Goal: Task Accomplishment & Management: Manage account settings

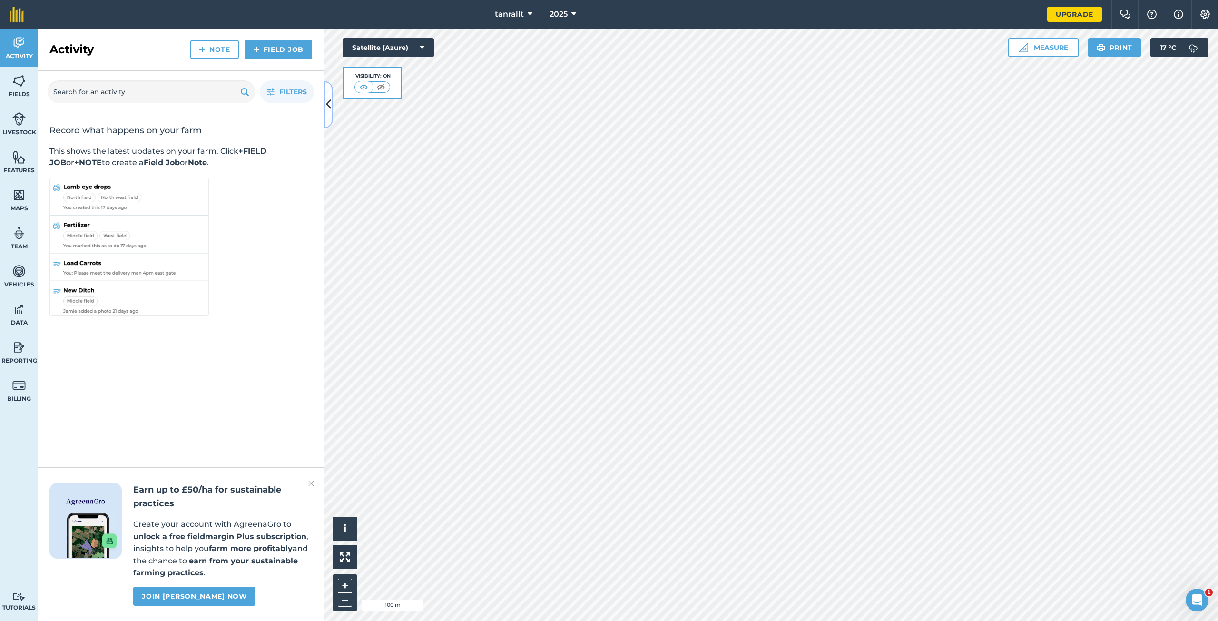
click at [328, 109] on icon at bounding box center [328, 104] width 5 height 17
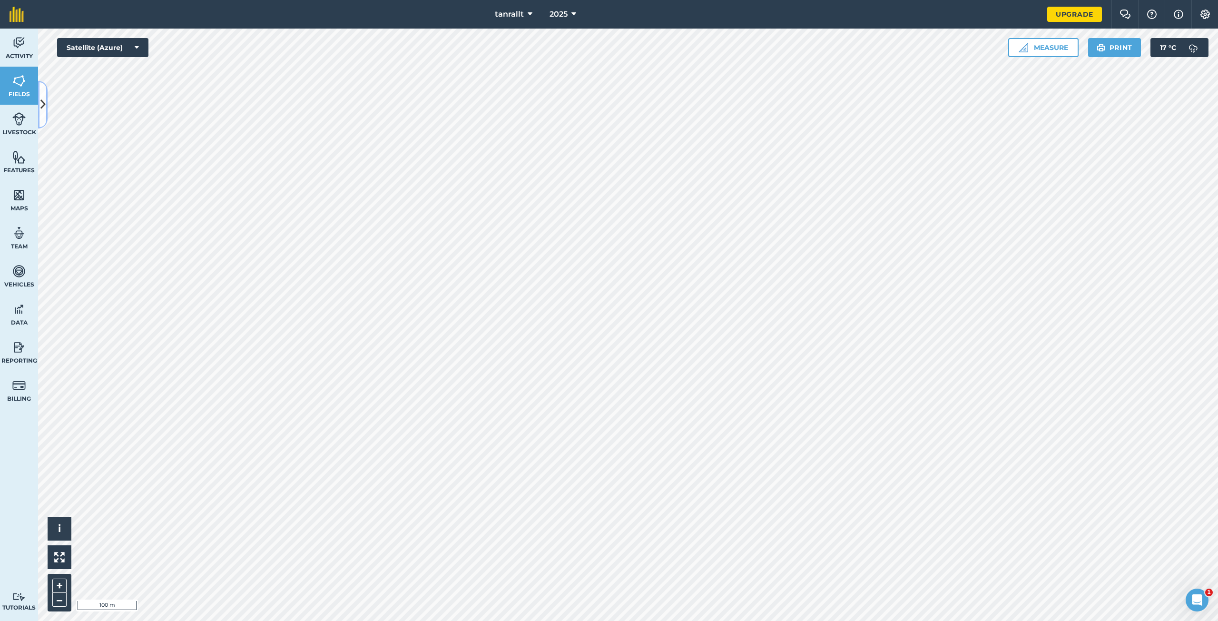
click at [44, 110] on icon at bounding box center [42, 104] width 5 height 17
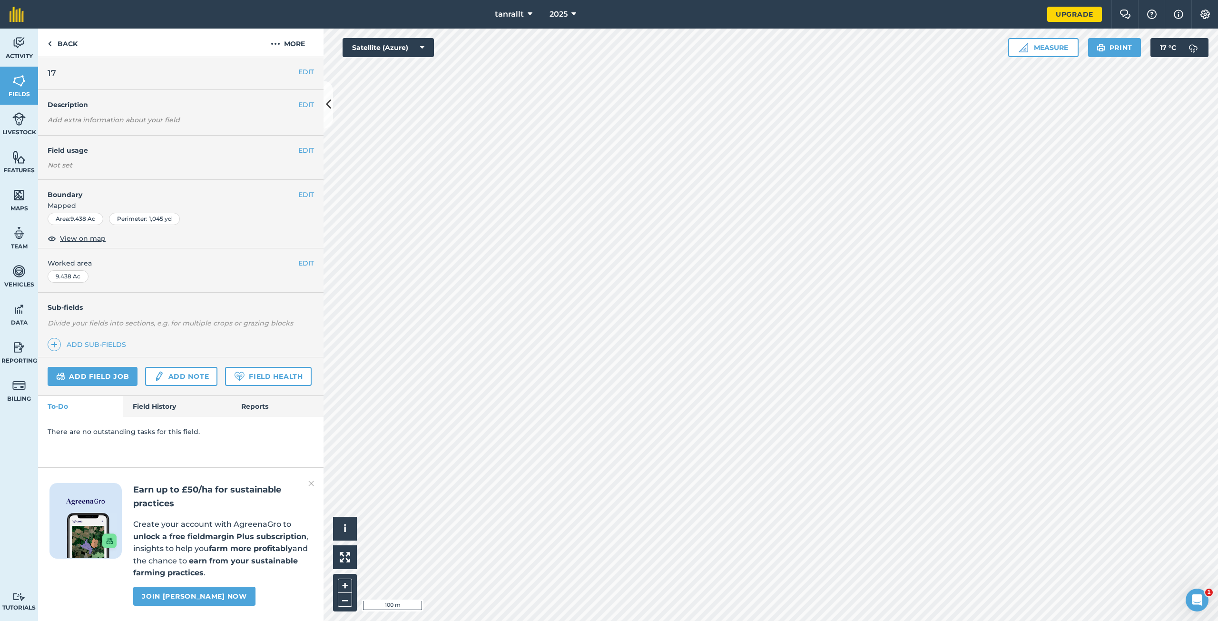
click at [304, 66] on div "EDIT 17" at bounding box center [181, 73] width 286 height 33
click at [305, 70] on button "EDIT" at bounding box center [306, 72] width 16 height 10
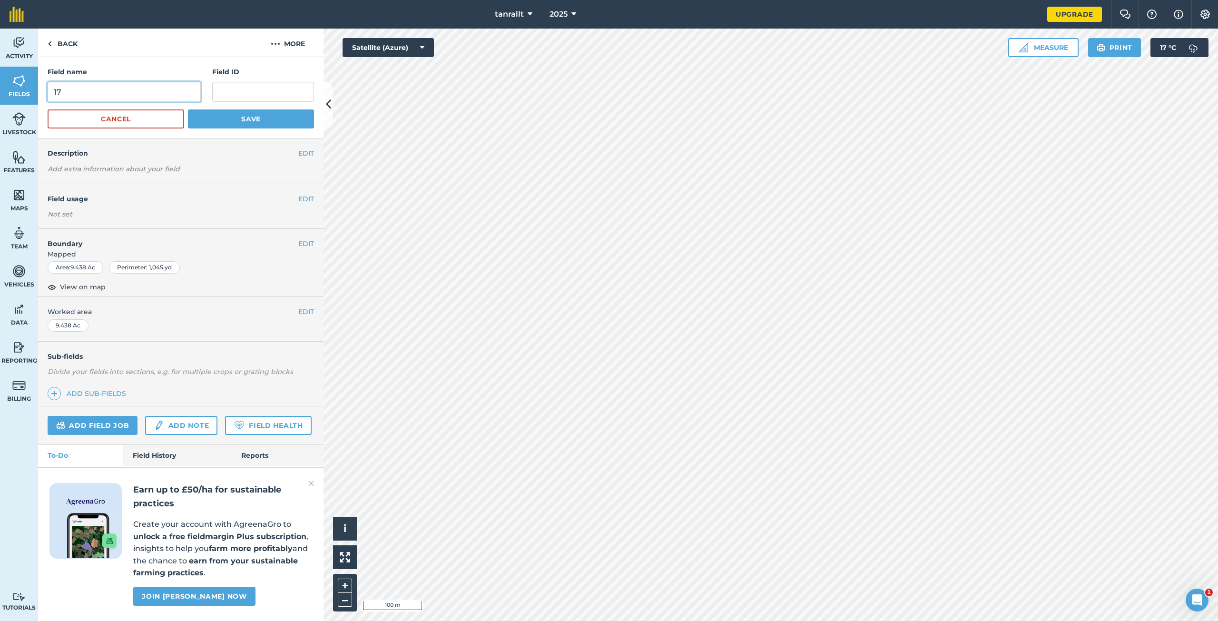
drag, startPoint x: 107, startPoint y: 96, endPoint x: 37, endPoint y: 110, distance: 70.9
click at [38, 110] on div "Field name 17 Field ID Cancel Save" at bounding box center [181, 97] width 286 height 81
type input "cae cnwc"
click at [233, 116] on button "Save" at bounding box center [251, 118] width 126 height 19
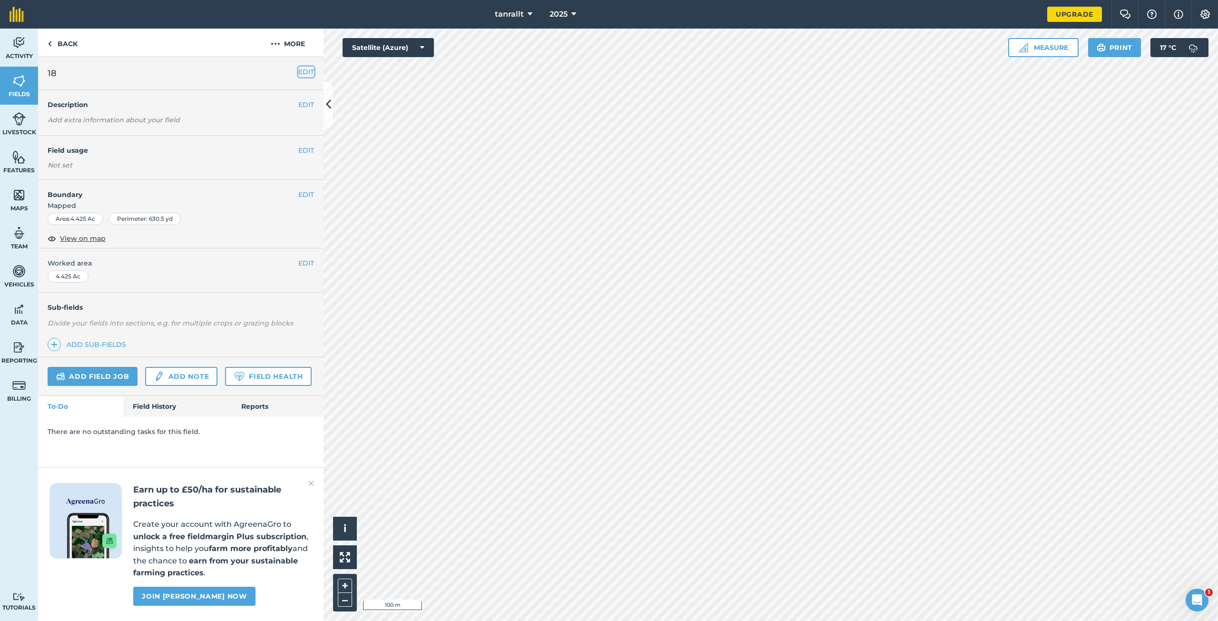
click at [303, 75] on button "EDIT" at bounding box center [306, 72] width 16 height 10
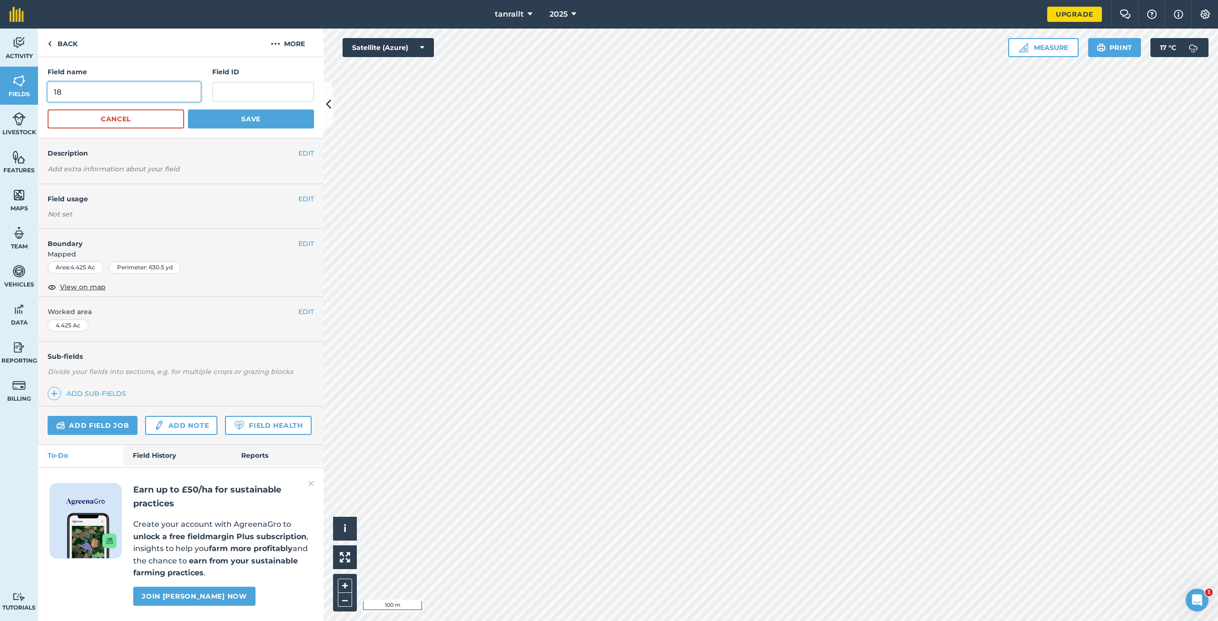
drag, startPoint x: 147, startPoint y: 96, endPoint x: 0, endPoint y: 102, distance: 146.7
click at [0, 102] on div "Activity Fields Livestock Features Maps Team Vehicles Data Reporting Billing Tu…" at bounding box center [609, 325] width 1218 height 593
type input "cae troed y rhiew"
click at [247, 127] on button "Save" at bounding box center [251, 118] width 126 height 19
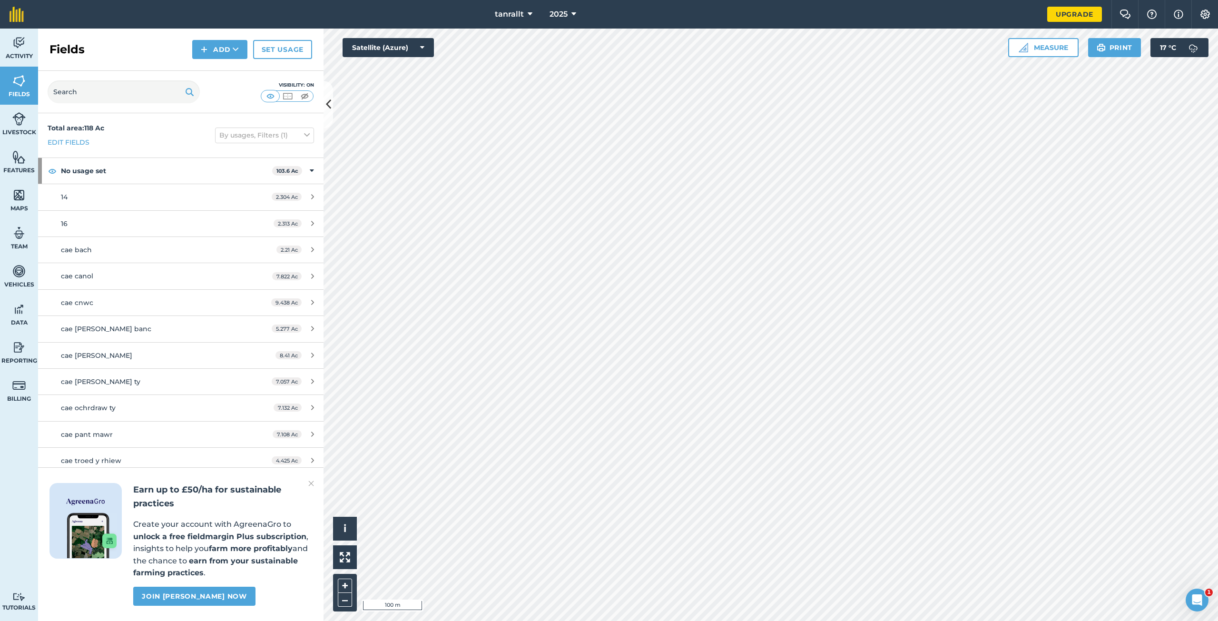
click at [310, 485] on img at bounding box center [311, 483] width 6 height 11
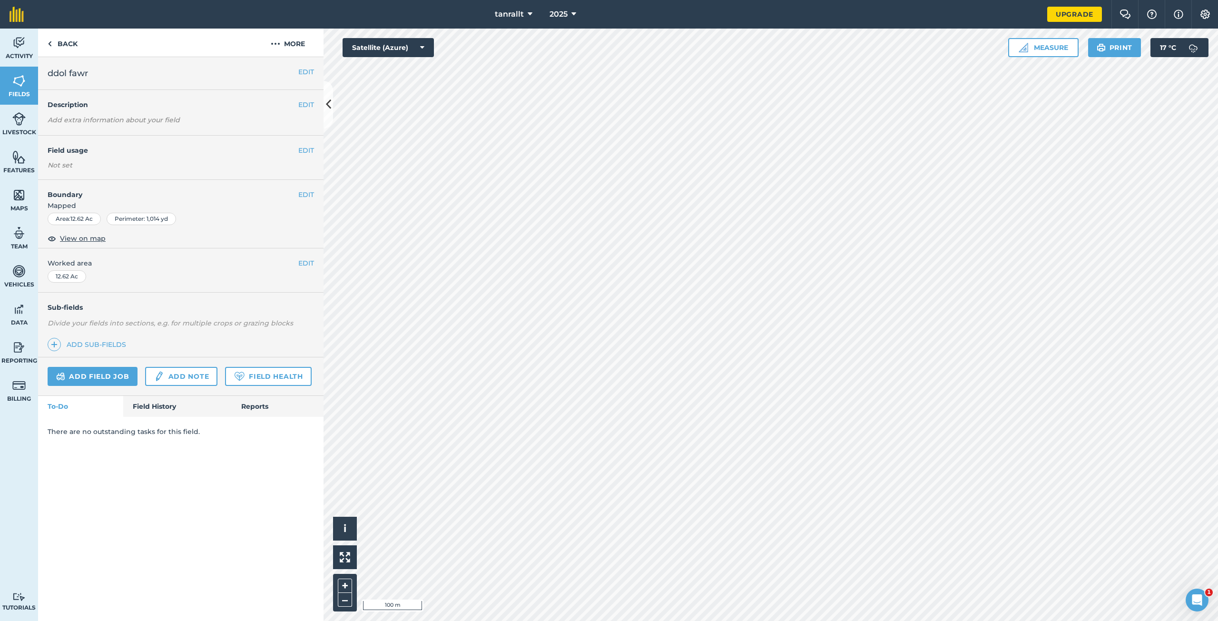
click at [303, 78] on div "EDIT ddol fawr" at bounding box center [181, 73] width 286 height 33
click at [306, 74] on button "EDIT" at bounding box center [306, 72] width 16 height 10
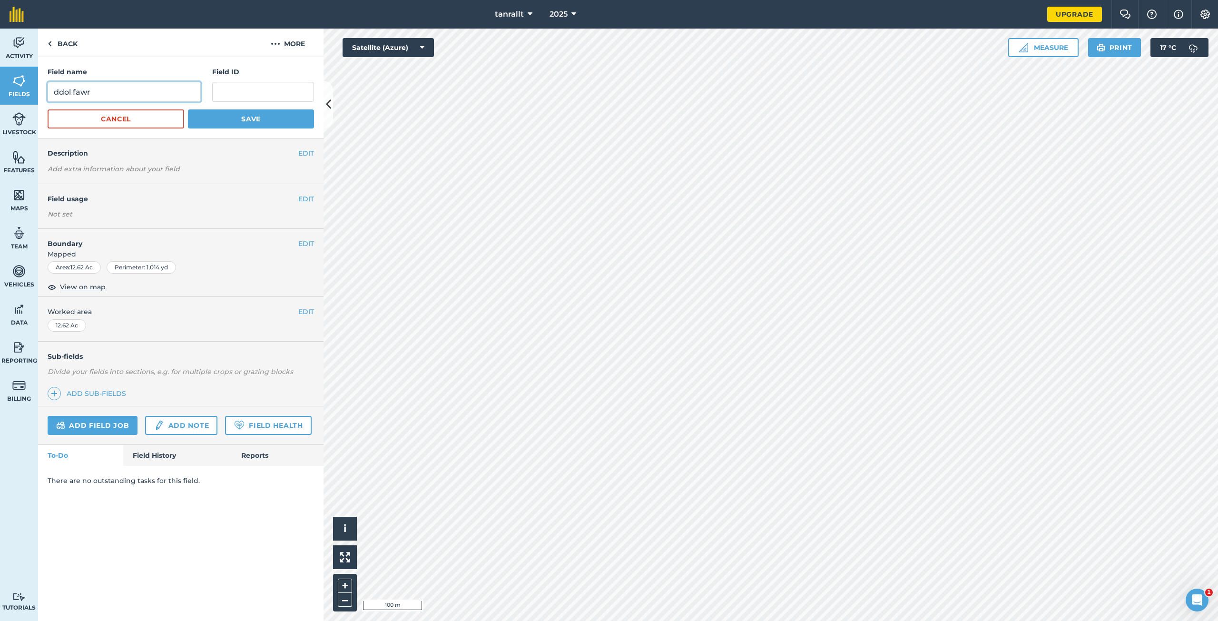
drag, startPoint x: 101, startPoint y: 92, endPoint x: 26, endPoint y: 103, distance: 76.5
click at [26, 103] on div "Activity Fields Livestock Features Maps Team Vehicles Data Reporting Billing Tu…" at bounding box center [609, 325] width 1218 height 593
type input "cae gwair"
click at [238, 122] on button "Save" at bounding box center [251, 118] width 126 height 19
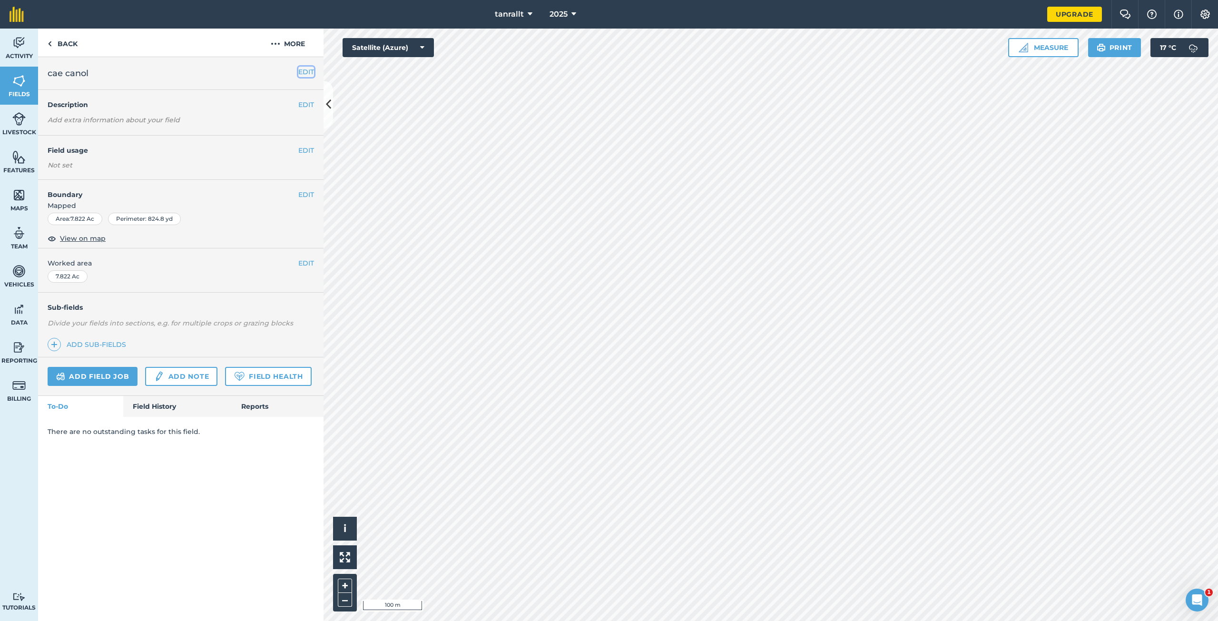
click at [307, 67] on button "EDIT" at bounding box center [306, 72] width 16 height 10
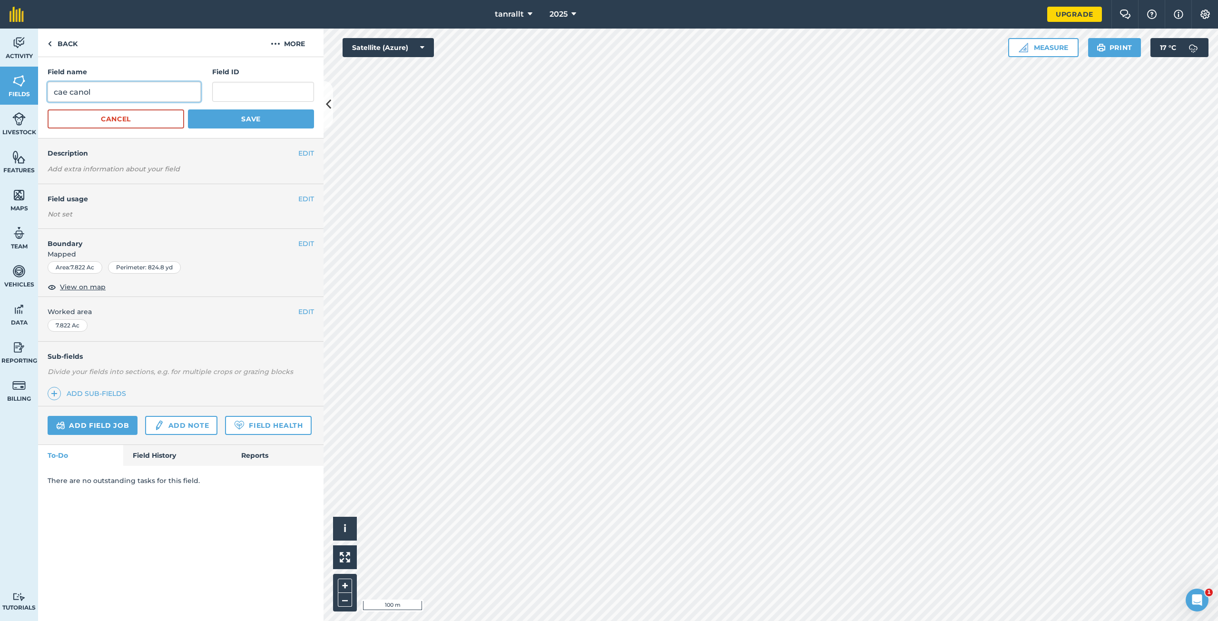
drag, startPoint x: 67, startPoint y: 94, endPoint x: 40, endPoint y: 91, distance: 27.2
click at [40, 92] on div "Field name cae canol Field ID Cancel Save" at bounding box center [181, 97] width 286 height 81
type input "ddol canol"
click at [239, 116] on button "Save" at bounding box center [251, 118] width 126 height 19
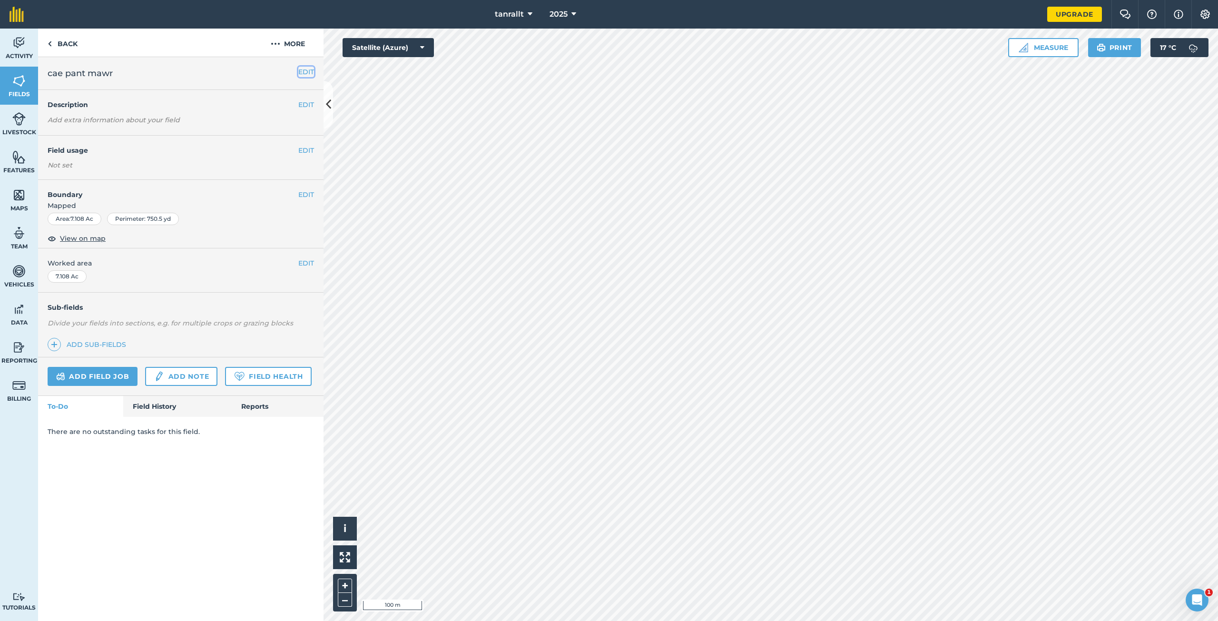
click at [306, 75] on button "EDIT" at bounding box center [306, 72] width 16 height 10
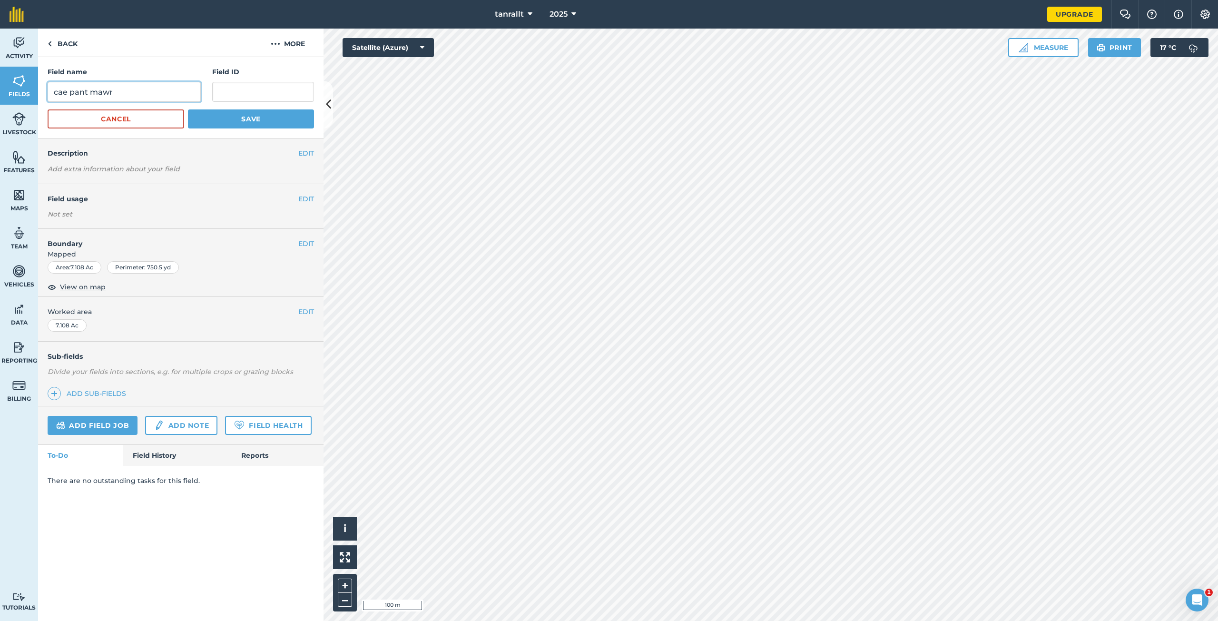
click at [67, 93] on input "cae pant mawr" at bounding box center [124, 92] width 153 height 20
type input "cae gwair pant mawr"
click at [225, 117] on button "Save" at bounding box center [251, 118] width 126 height 19
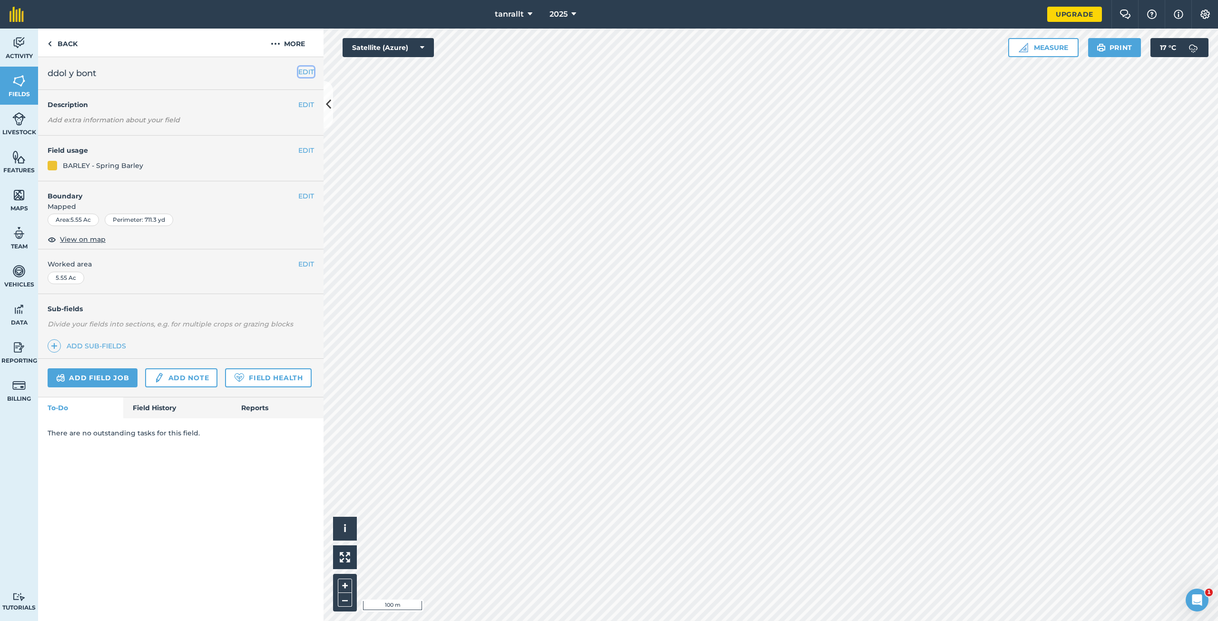
click at [304, 70] on button "EDIT" at bounding box center [306, 72] width 16 height 10
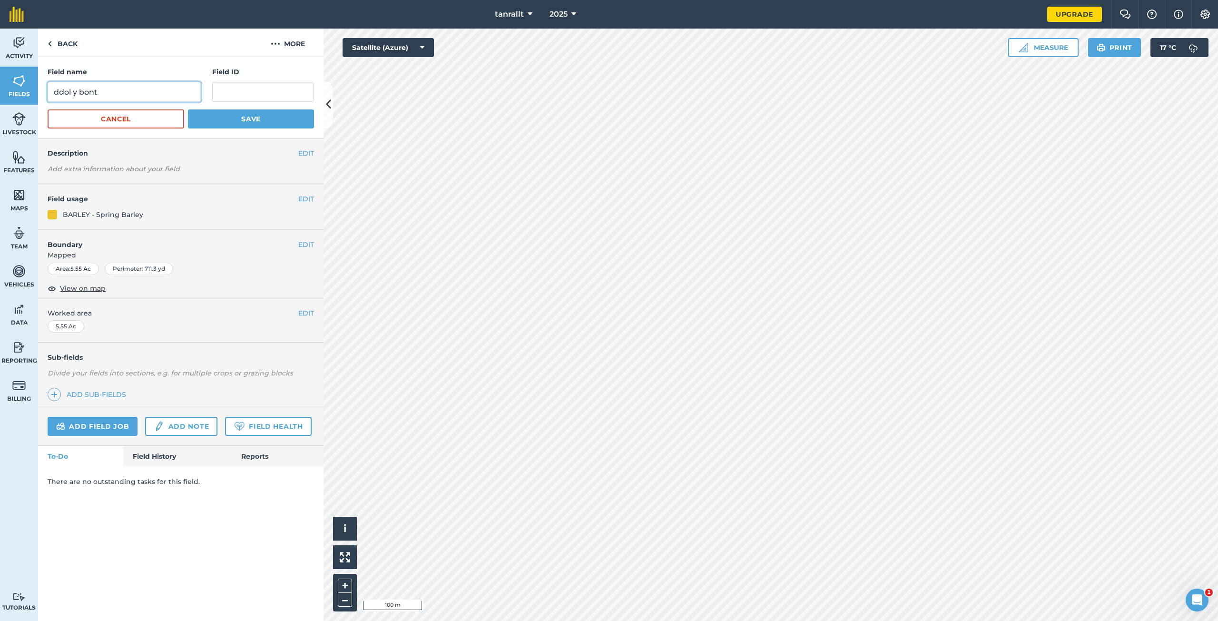
drag, startPoint x: 110, startPoint y: 92, endPoint x: 0, endPoint y: 123, distance: 114.8
click at [0, 124] on div "Activity Fields Livestock Features Maps Team Vehicles Data Reporting Billing Tu…" at bounding box center [609, 325] width 1218 height 593
type input "sub station"
click at [188, 109] on button "Save" at bounding box center [251, 118] width 126 height 19
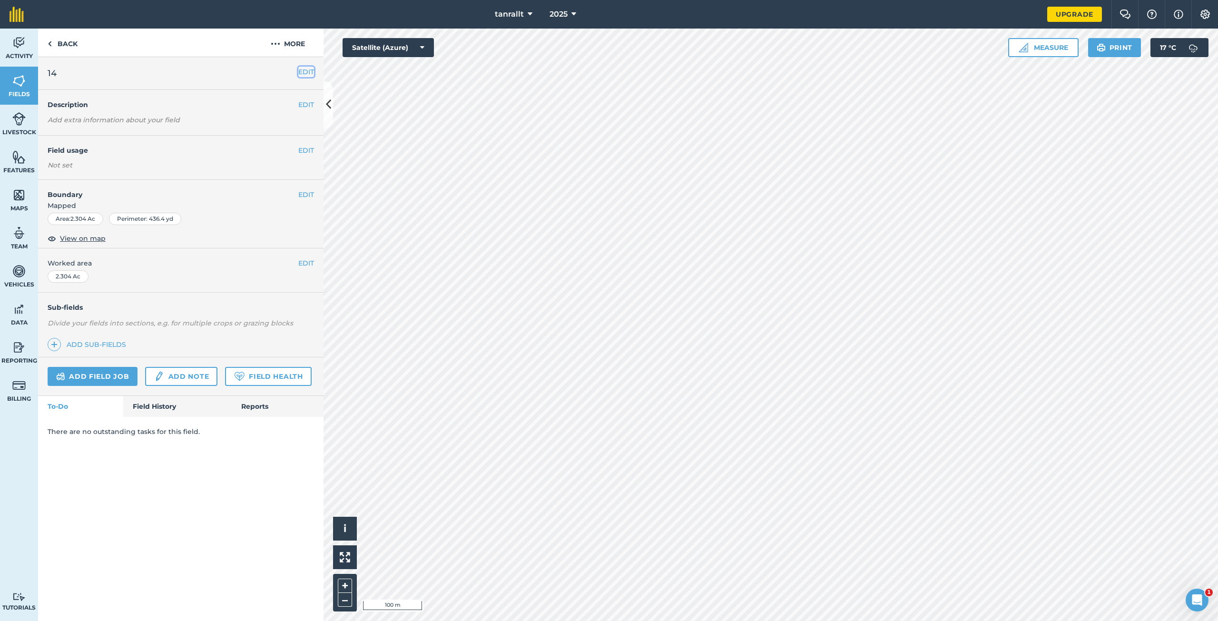
click at [301, 69] on button "EDIT" at bounding box center [306, 72] width 16 height 10
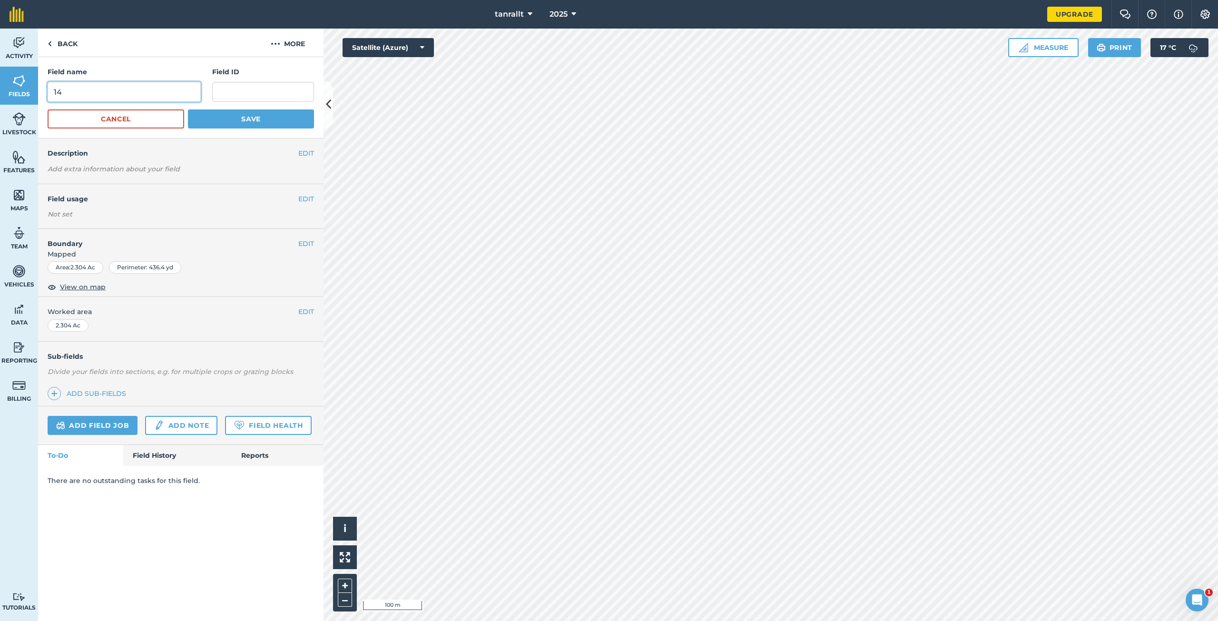
drag, startPoint x: 105, startPoint y: 95, endPoint x: 8, endPoint y: 99, distance: 97.6
click at [9, 100] on div "Activity Fields Livestock Features Maps Team Vehicles Data Reporting Billing Tu…" at bounding box center [609, 325] width 1218 height 593
type input "cefnllwydpiod fach"
click at [272, 120] on button "Save" at bounding box center [251, 118] width 126 height 19
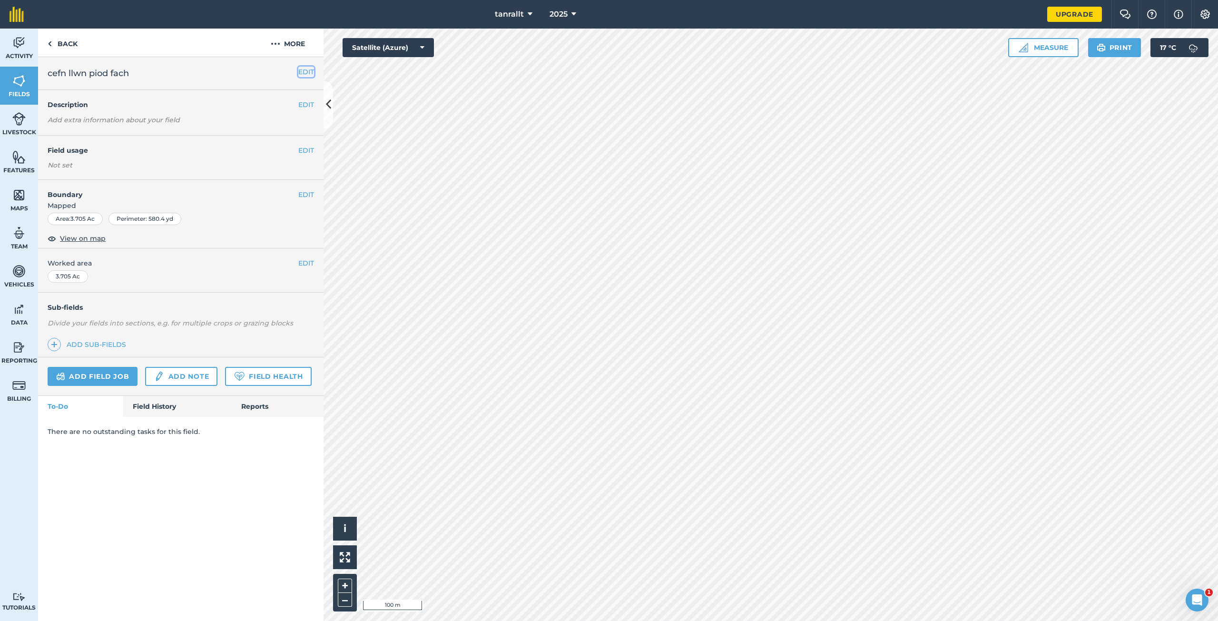
click at [307, 74] on button "EDIT" at bounding box center [306, 72] width 16 height 10
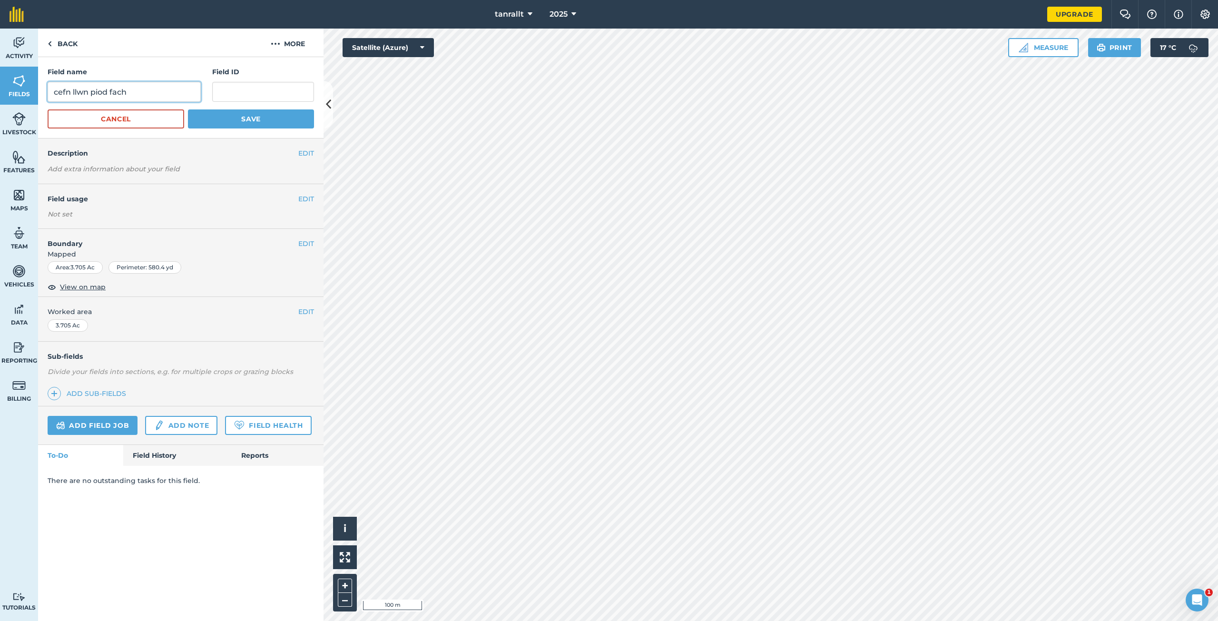
drag, startPoint x: 137, startPoint y: 89, endPoint x: 69, endPoint y: 100, distance: 68.5
click at [70, 101] on input "cefn llwn piod fach" at bounding box center [124, 92] width 153 height 20
type input "cefn dan troed y rhiew"
click at [216, 111] on button "Save" at bounding box center [251, 118] width 126 height 19
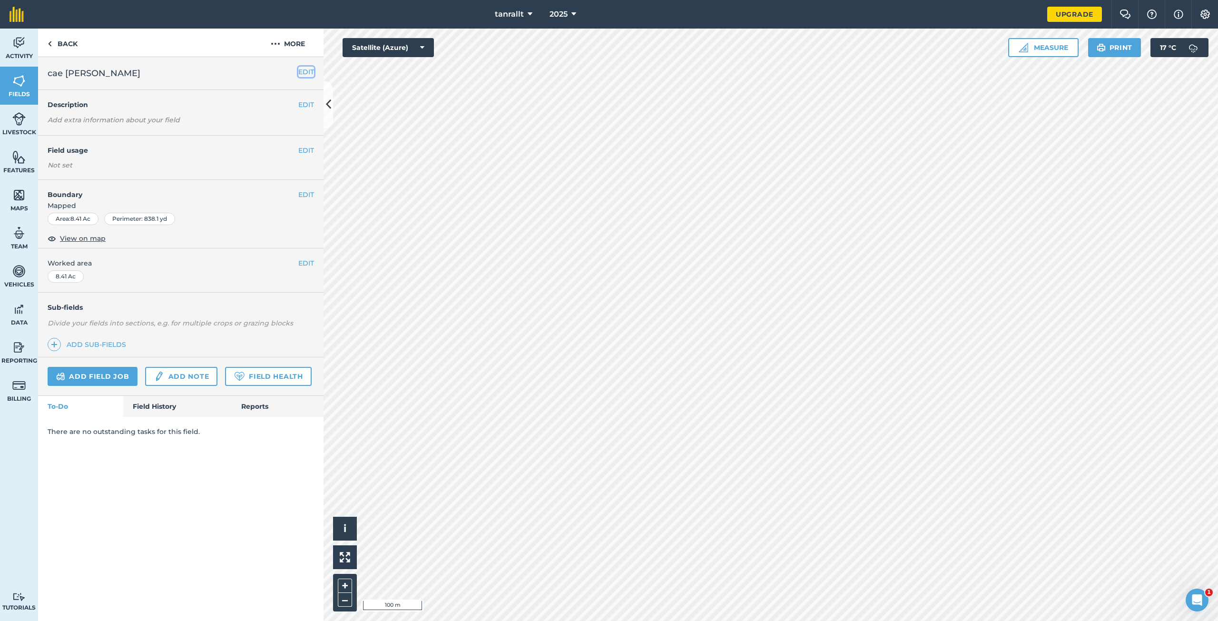
click at [307, 69] on button "EDIT" at bounding box center [306, 72] width 16 height 10
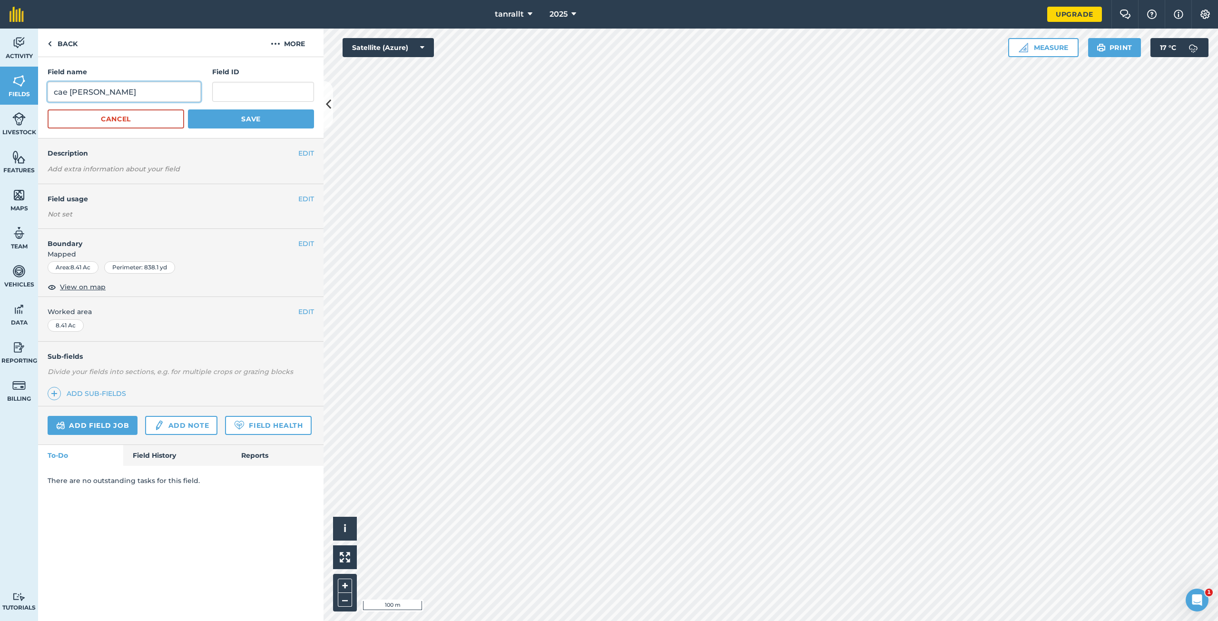
click at [86, 90] on input "cae dan bont" at bounding box center [124, 92] width 153 height 20
type input "cae lyn bont"
click at [247, 119] on button "Save" at bounding box center [251, 118] width 126 height 19
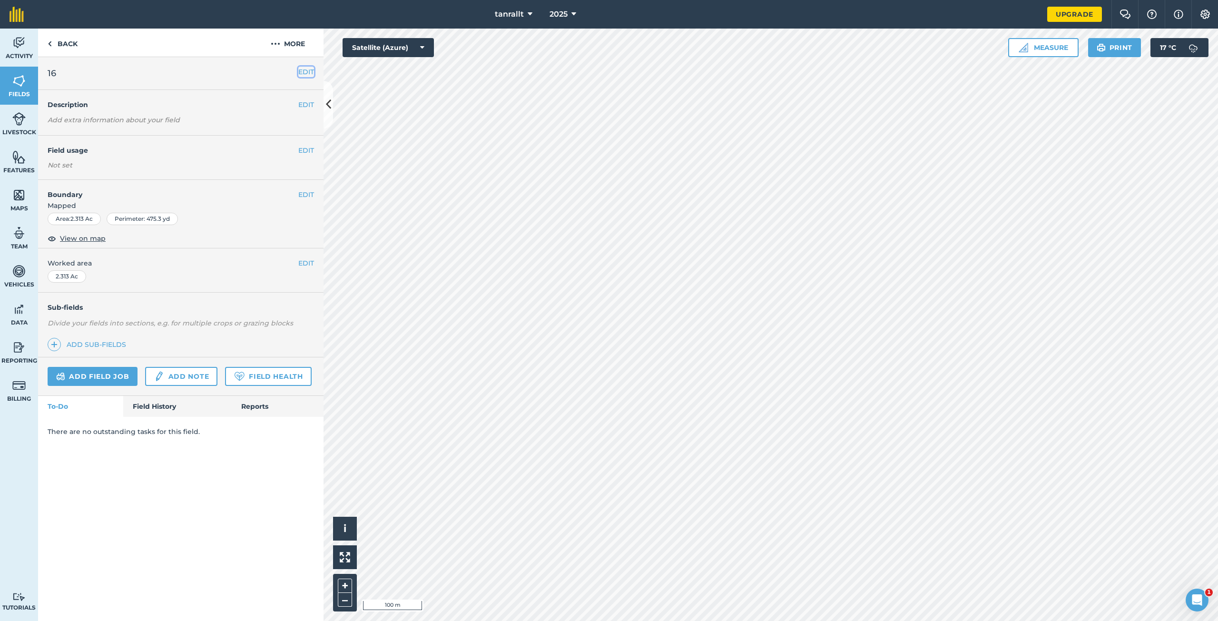
click at [300, 74] on button "EDIT" at bounding box center [306, 72] width 16 height 10
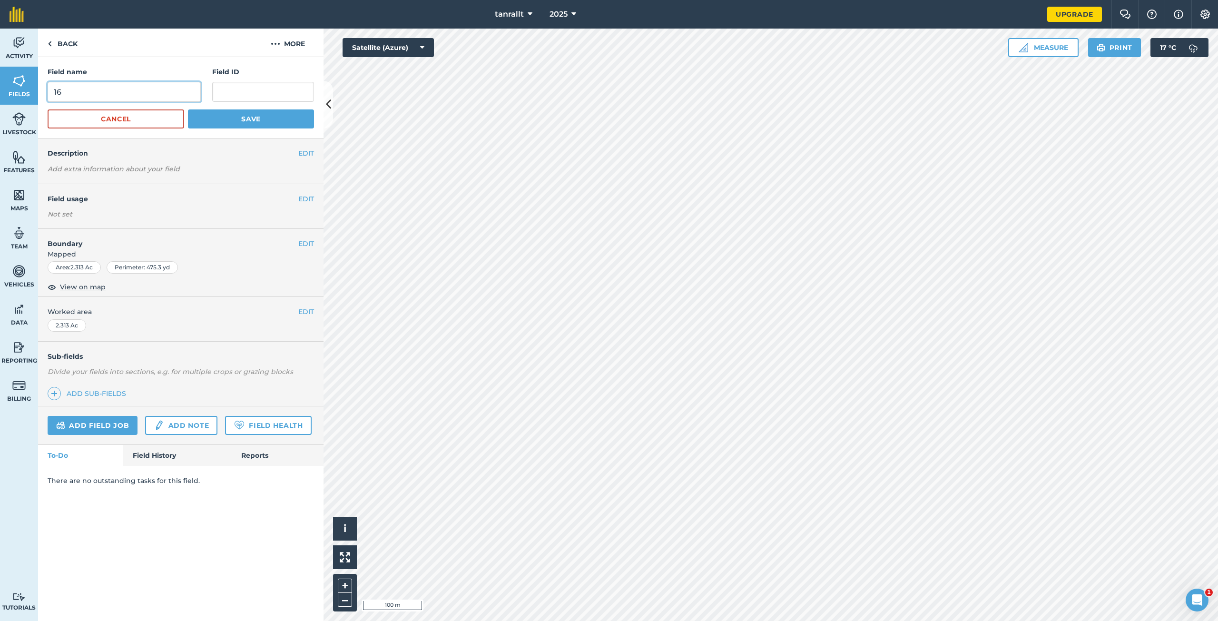
drag, startPoint x: 69, startPoint y: 95, endPoint x: 0, endPoint y: 97, distance: 68.6
click at [0, 97] on div "Activity Fields Livestock Features Maps Team Vehicles Data Reporting Billing Tu…" at bounding box center [609, 325] width 1218 height 593
type input "cae bach pentre llyn"
click at [234, 123] on button "Save" at bounding box center [251, 118] width 126 height 19
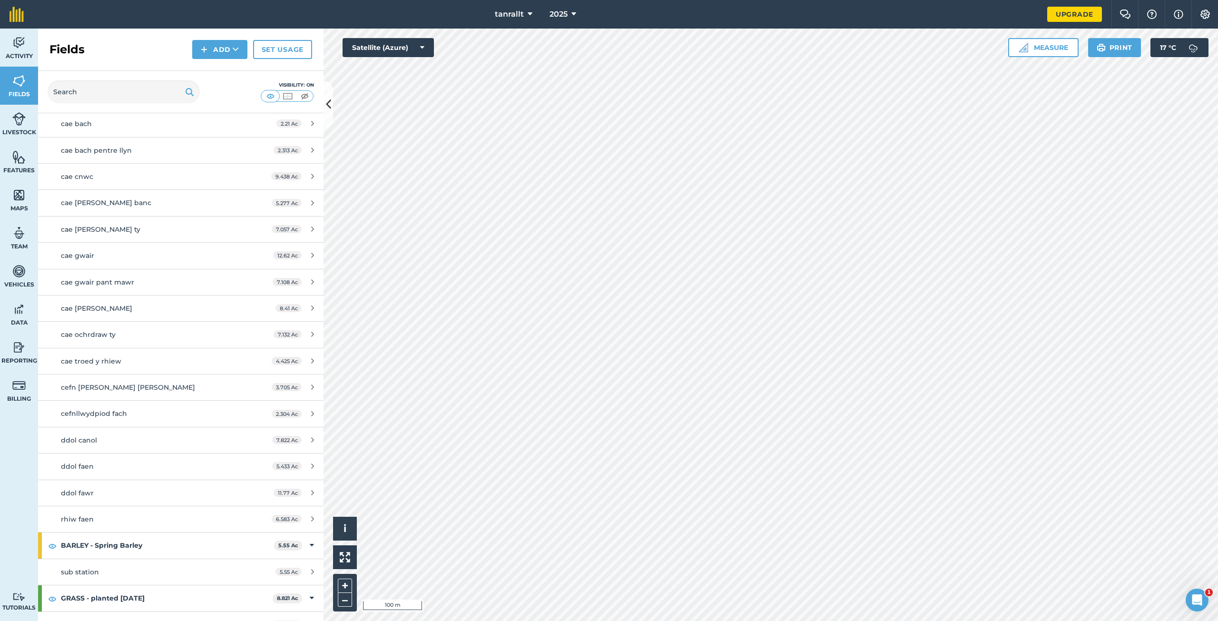
scroll to position [86, 0]
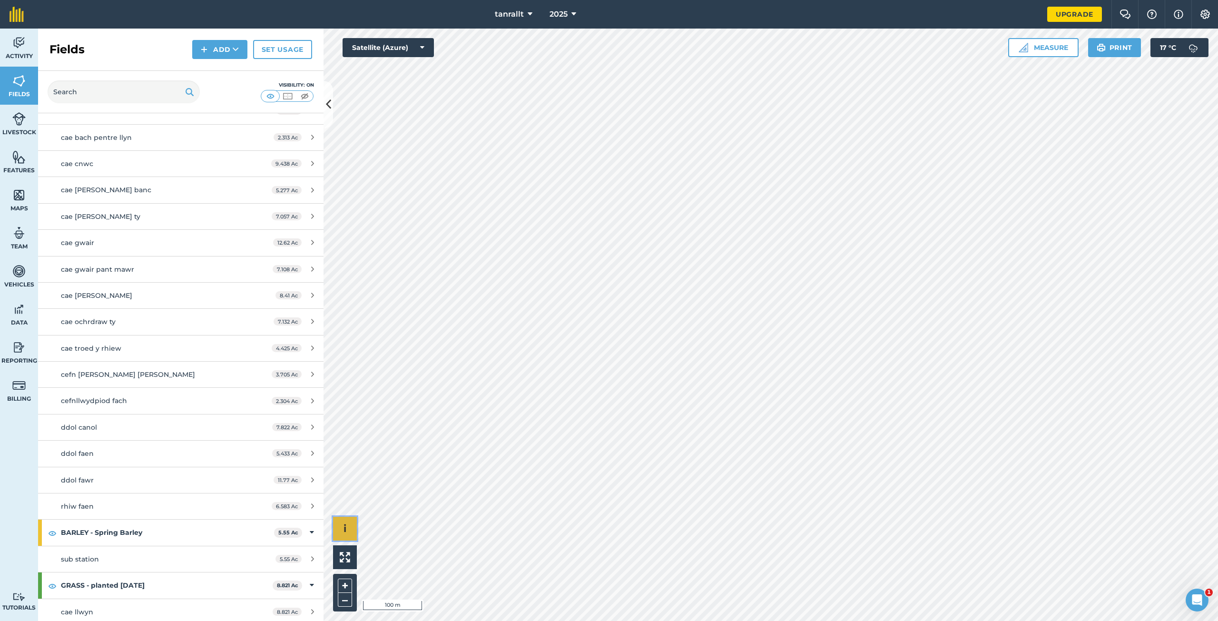
click at [345, 521] on button "i" at bounding box center [345, 529] width 24 height 24
click at [347, 523] on button "›" at bounding box center [345, 529] width 24 height 24
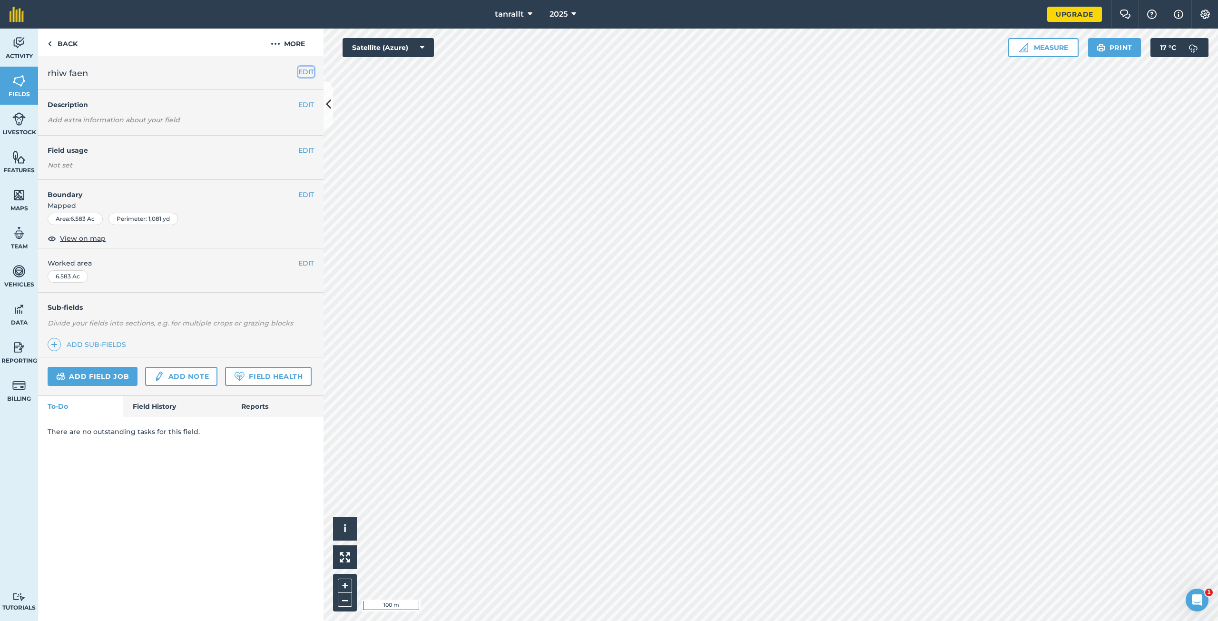
click at [307, 73] on button "EDIT" at bounding box center [306, 72] width 16 height 10
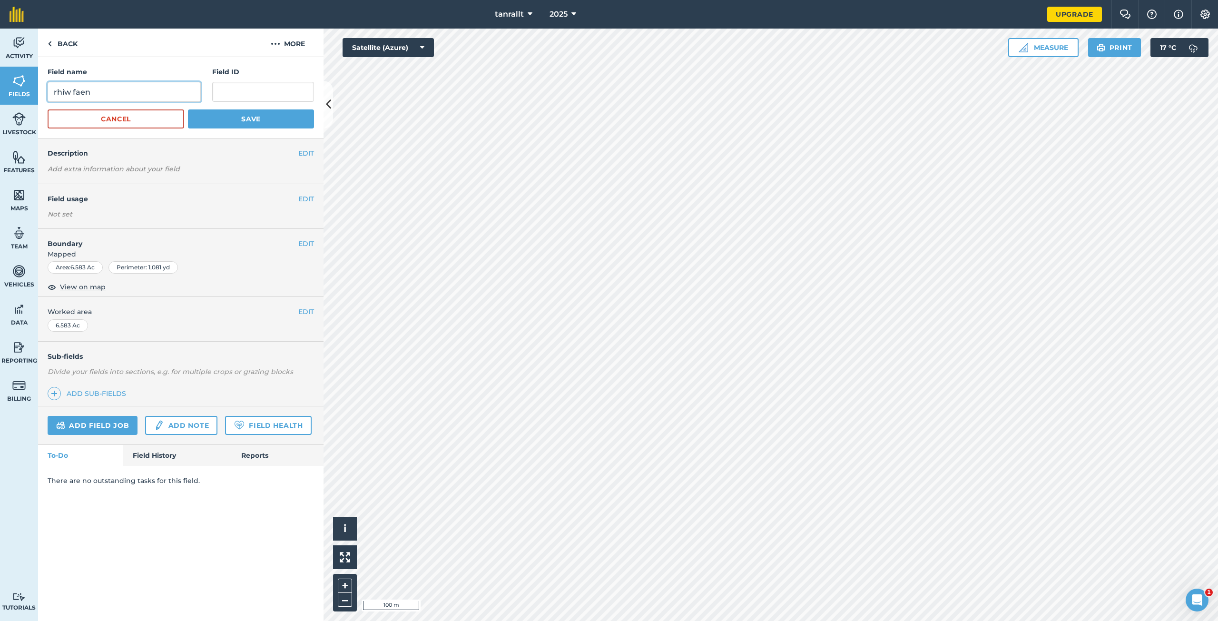
drag, startPoint x: 119, startPoint y: 96, endPoint x: 0, endPoint y: 94, distance: 118.5
click at [0, 94] on div "Activity Fields Livestock Features Maps Team Vehicles Data Reporting Billing Tu…" at bounding box center [609, 325] width 1218 height 593
type input "tin fron fach"
click at [275, 123] on button "Save" at bounding box center [251, 118] width 126 height 19
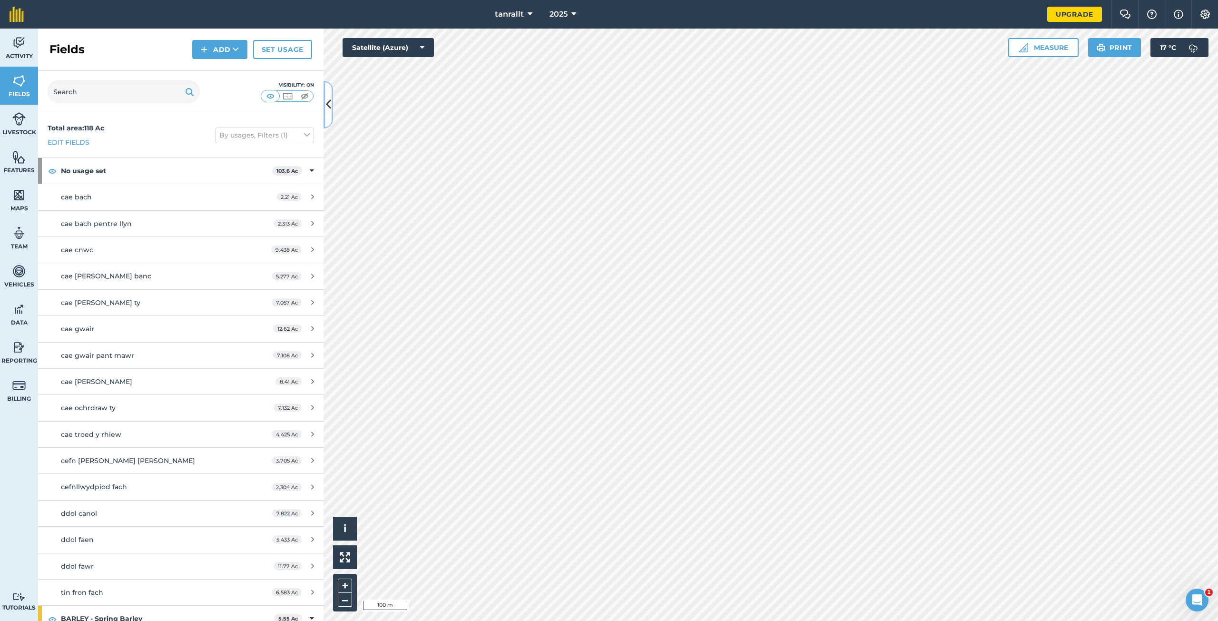
click at [327, 106] on icon at bounding box center [328, 104] width 5 height 17
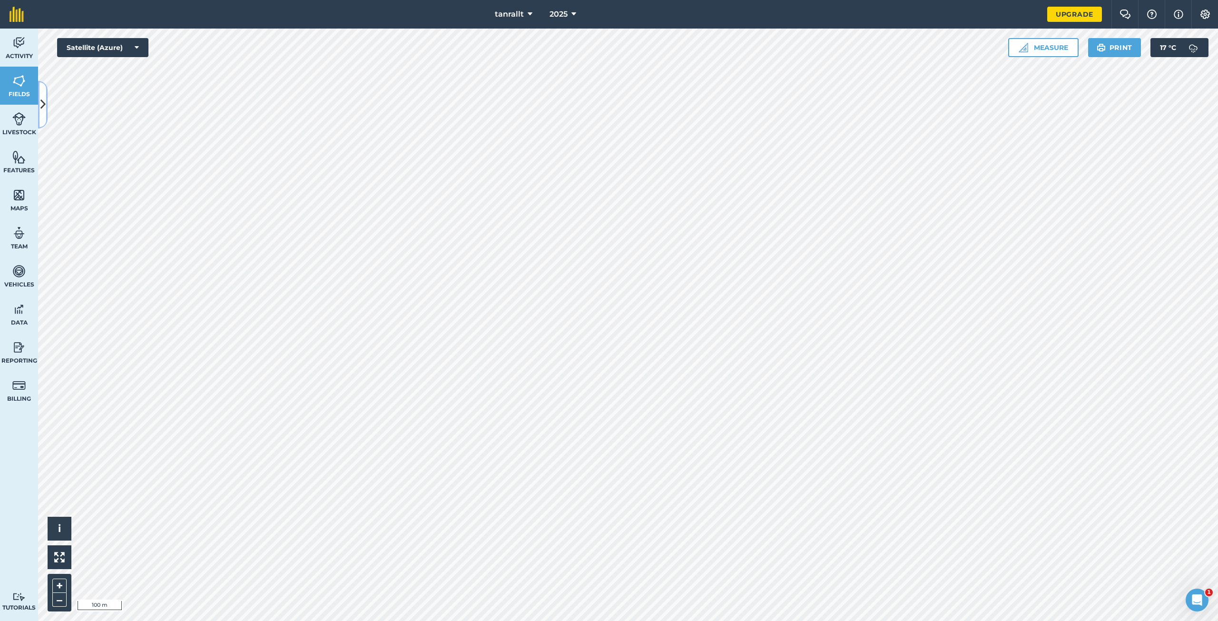
click at [45, 99] on icon at bounding box center [42, 104] width 5 height 17
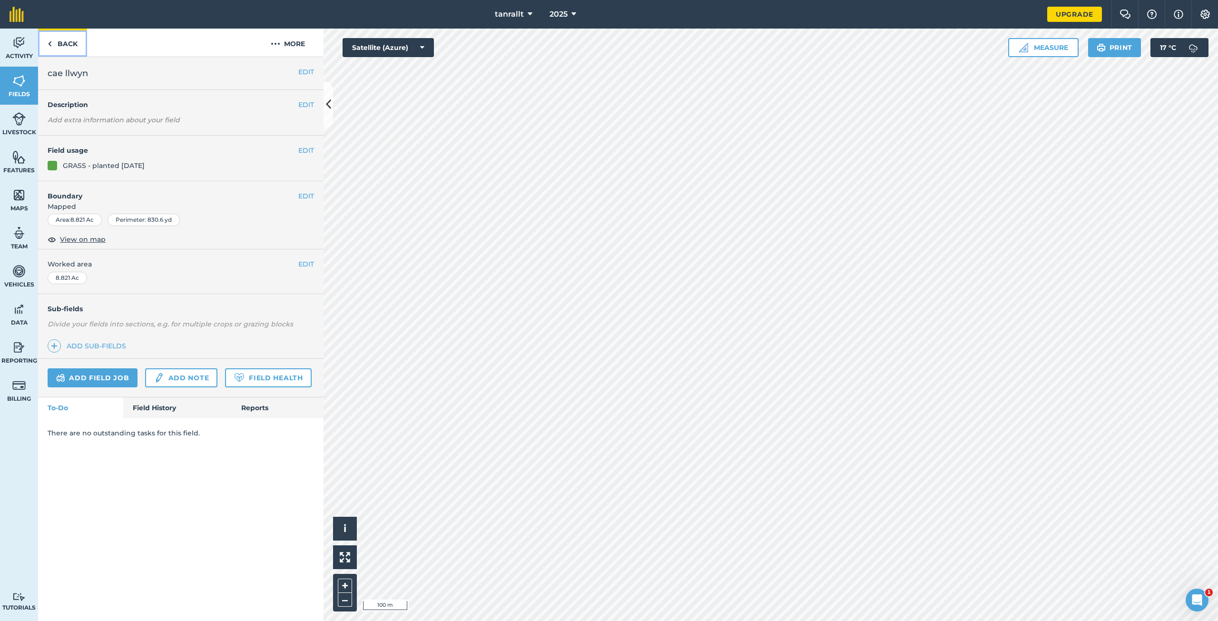
click at [51, 44] on img at bounding box center [50, 43] width 4 height 11
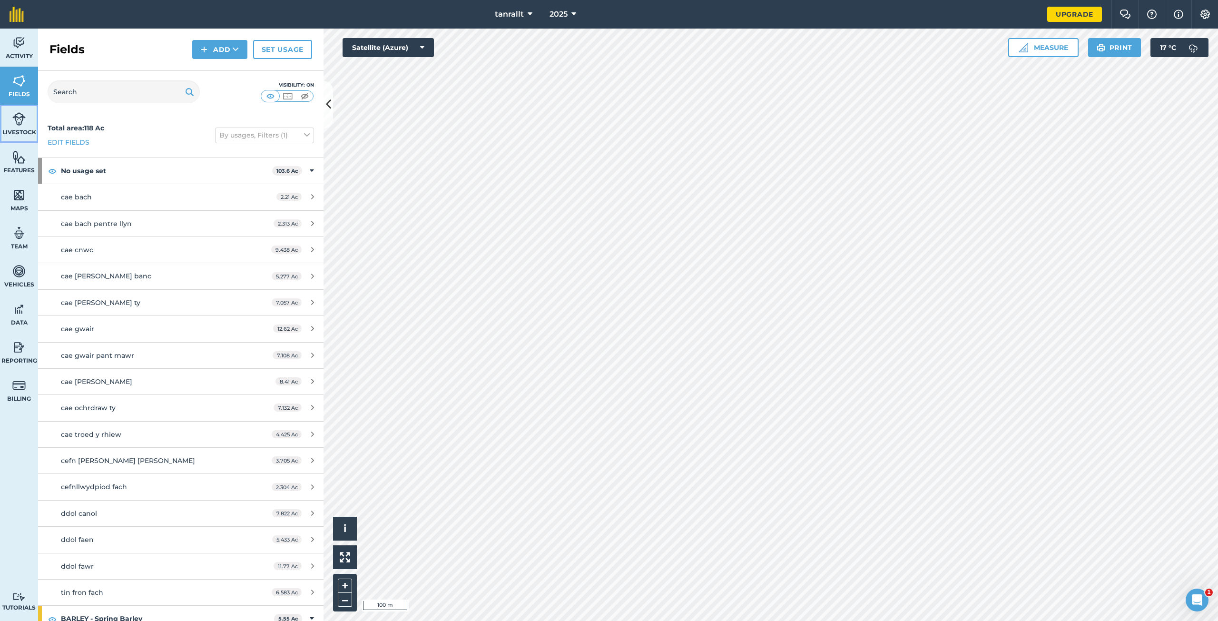
click at [23, 123] on img at bounding box center [18, 119] width 13 height 14
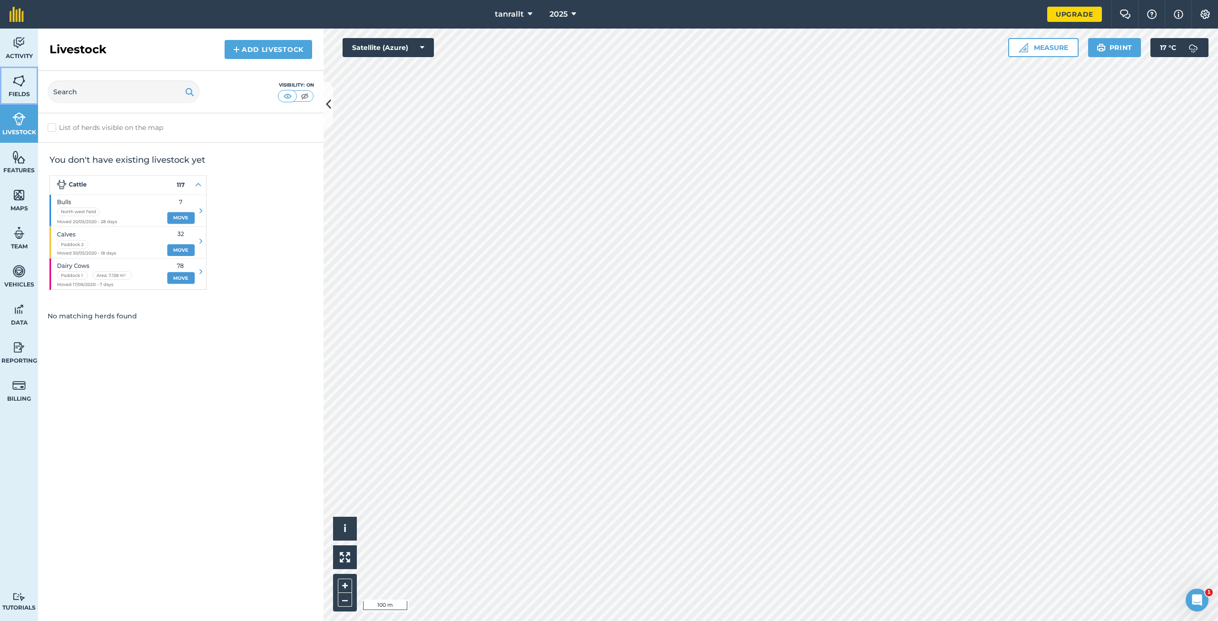
click at [19, 86] on img at bounding box center [18, 81] width 13 height 14
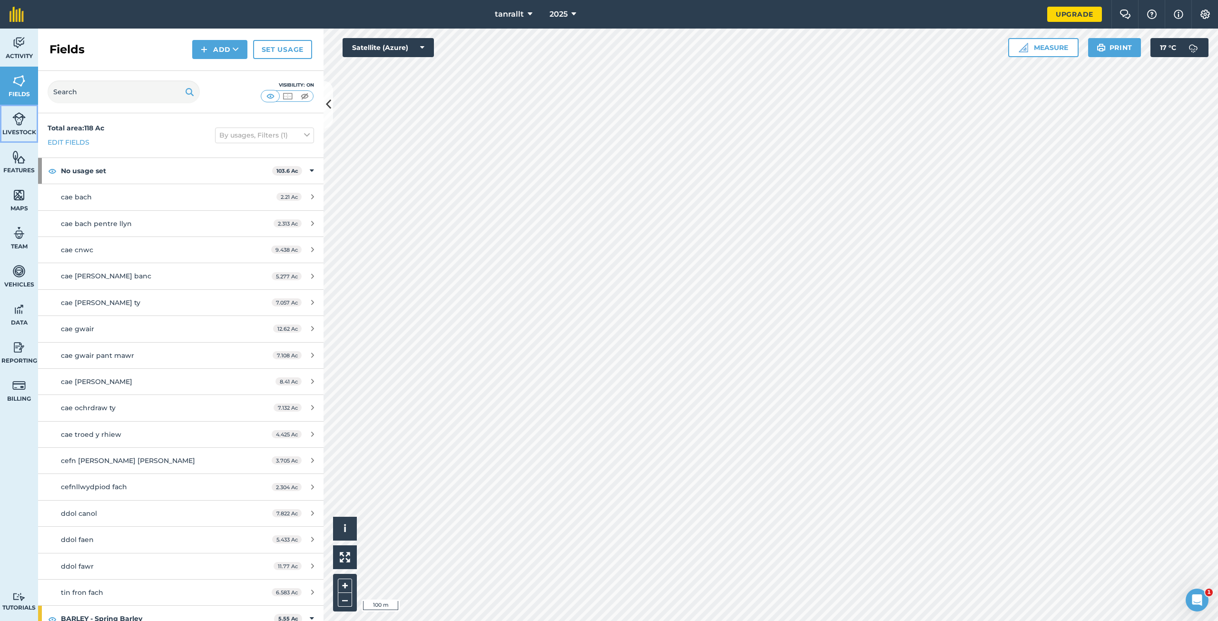
click at [18, 116] on img at bounding box center [18, 119] width 13 height 14
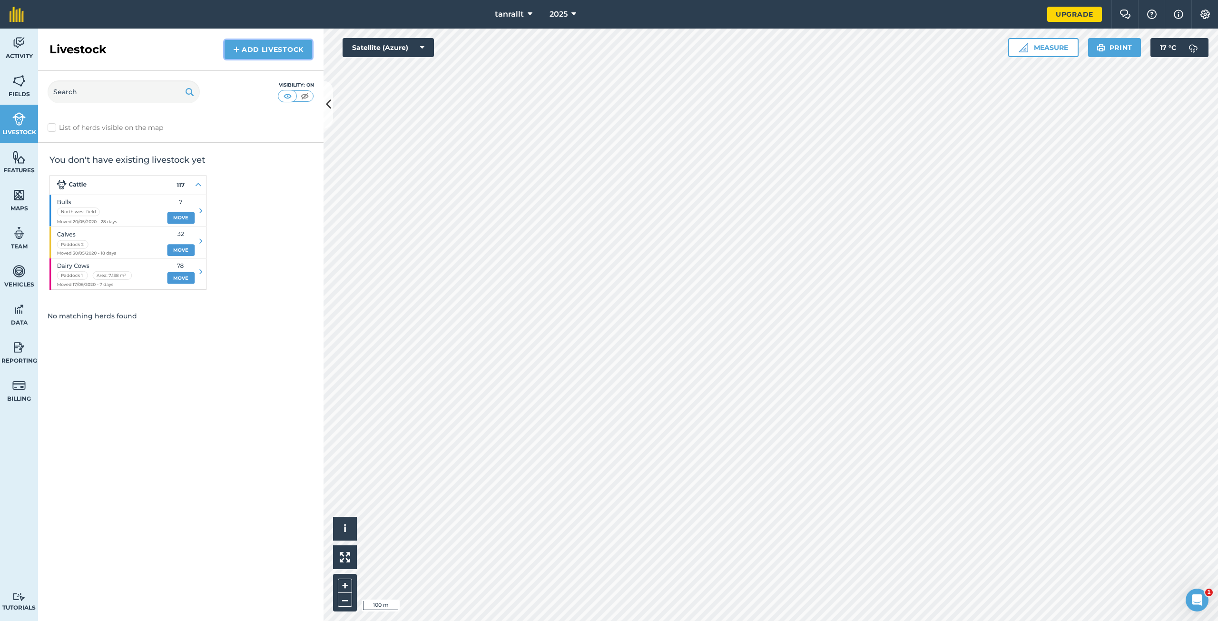
click at [244, 53] on link "Add Livestock" at bounding box center [269, 49] width 88 height 19
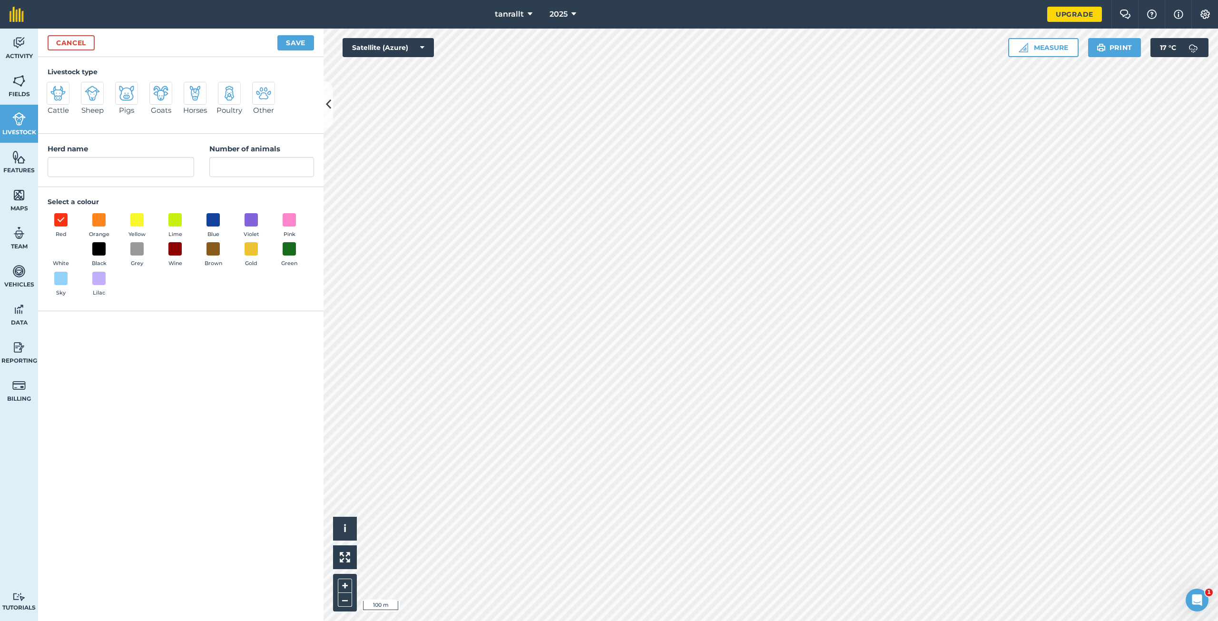
click at [94, 94] on img at bounding box center [92, 93] width 15 height 15
click at [88, 88] on input "Sheep" at bounding box center [85, 85] width 6 height 6
radio input "true"
click at [50, 167] on input "Sheep" at bounding box center [121, 167] width 147 height 20
type input "fat lambs"
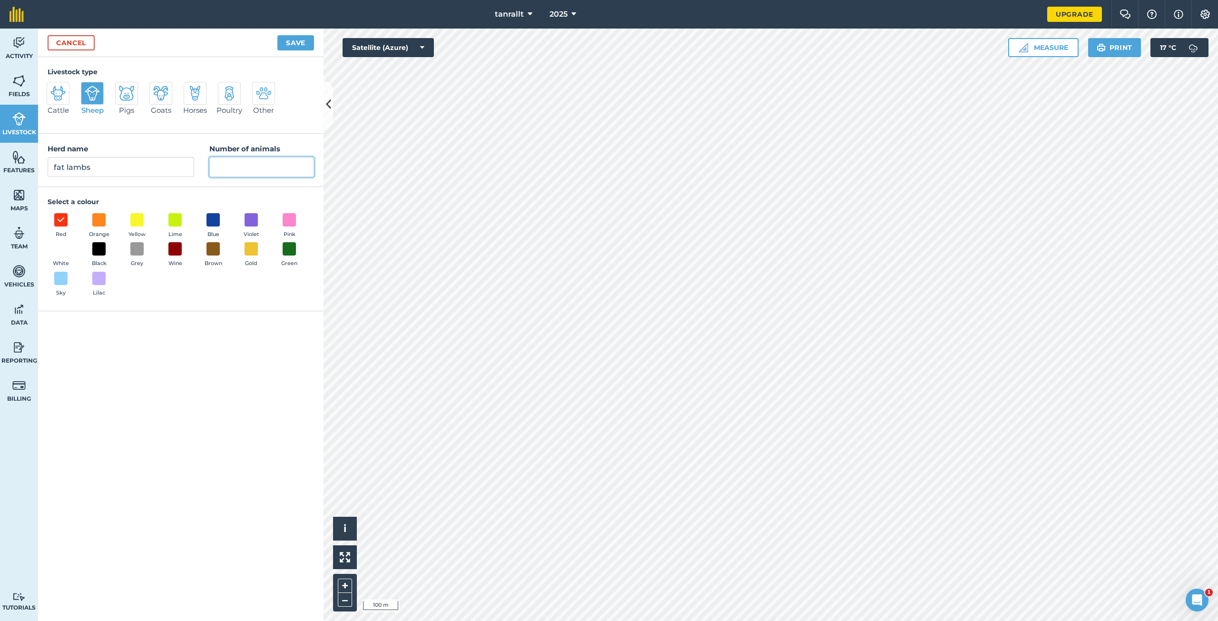
click at [238, 165] on input "Number of animals" at bounding box center [261, 167] width 105 height 20
type input "23"
click at [185, 194] on div "Select a colour Red Orange Yellow Lime Blue Violet Pink White Black Grey Wine B…" at bounding box center [181, 249] width 286 height 124
click at [135, 219] on span at bounding box center [137, 219] width 15 height 15
click at [288, 46] on button "Save" at bounding box center [295, 42] width 37 height 15
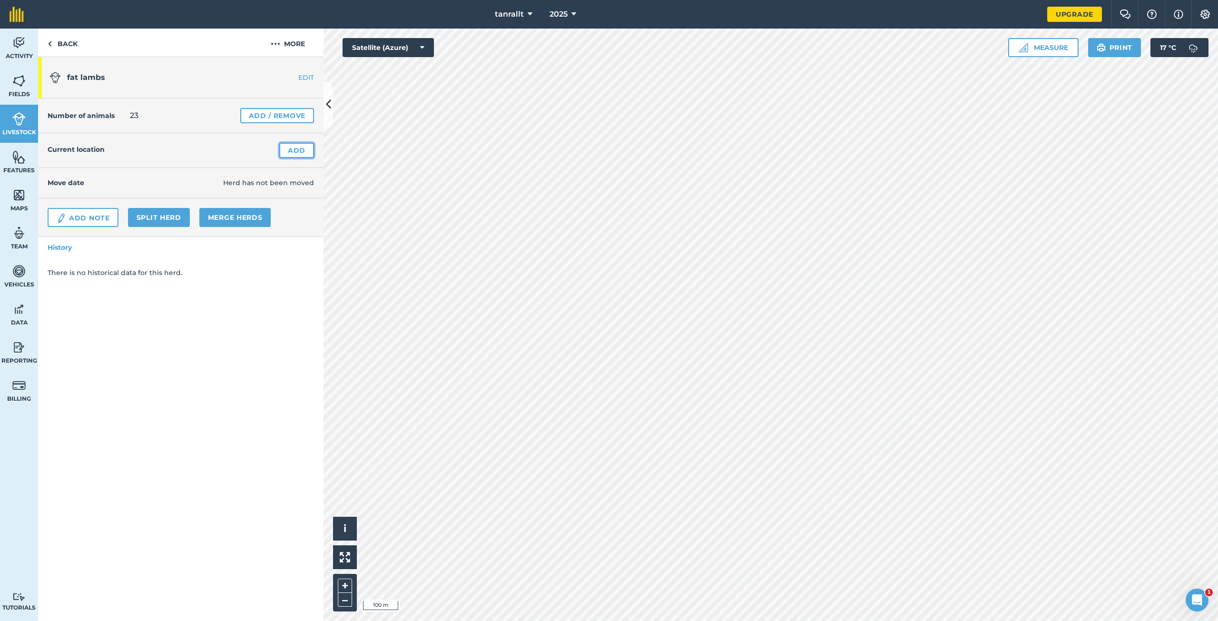
click at [306, 151] on link "Add" at bounding box center [296, 150] width 35 height 15
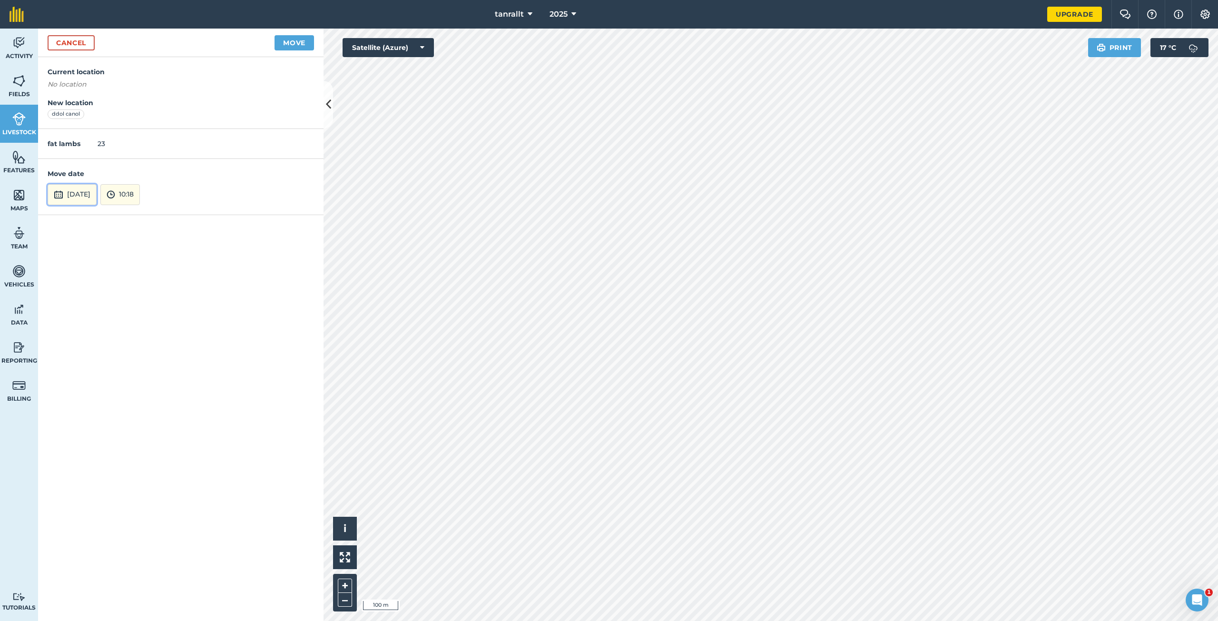
click at [97, 197] on button "17th Sep 2025" at bounding box center [72, 194] width 49 height 21
click at [192, 179] on div "« ‹ September 2025 › » Mon Tue Wed Thu Fri Sat Sun 1 2 3 4 5 6 7 8 9 10 11 12 1…" at bounding box center [126, 120] width 157 height 129
click at [215, 197] on div "17th Sep 2025 « ‹ September 2025 › » Mon Tue Wed Thu Fri Sat Sun 1 2 3 4 5 6 7 …" at bounding box center [181, 194] width 267 height 21
click at [106, 128] on abbr "17" at bounding box center [104, 127] width 6 height 6
click at [292, 44] on button "Move" at bounding box center [295, 42] width 40 height 15
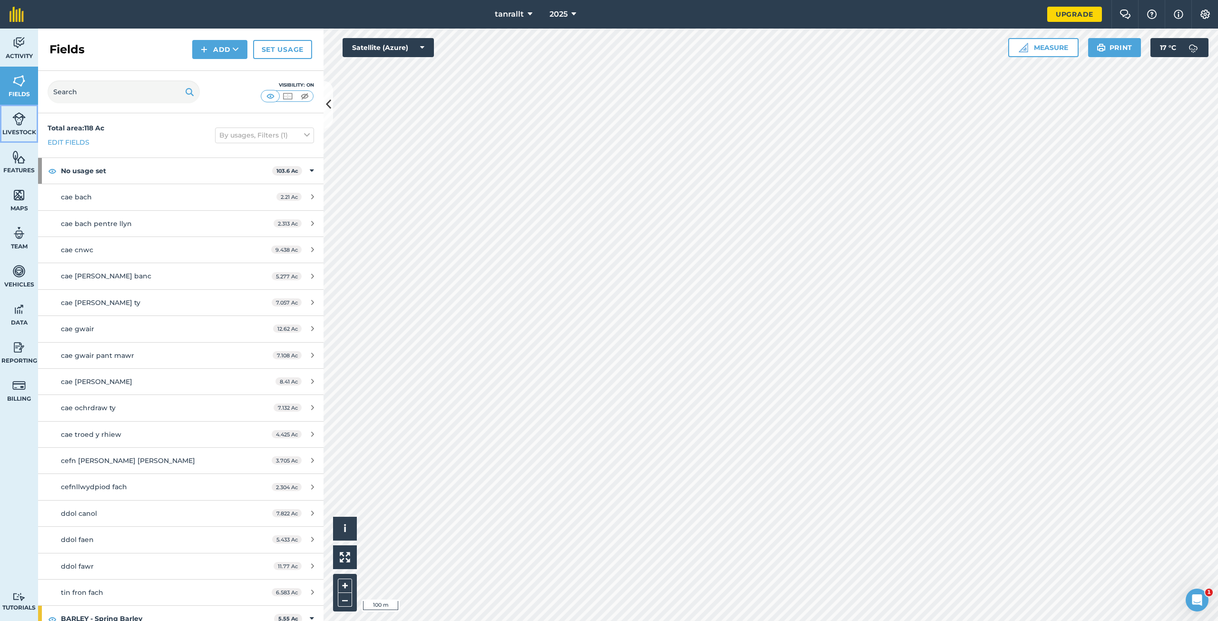
click at [18, 127] on link "Livestock" at bounding box center [19, 124] width 38 height 38
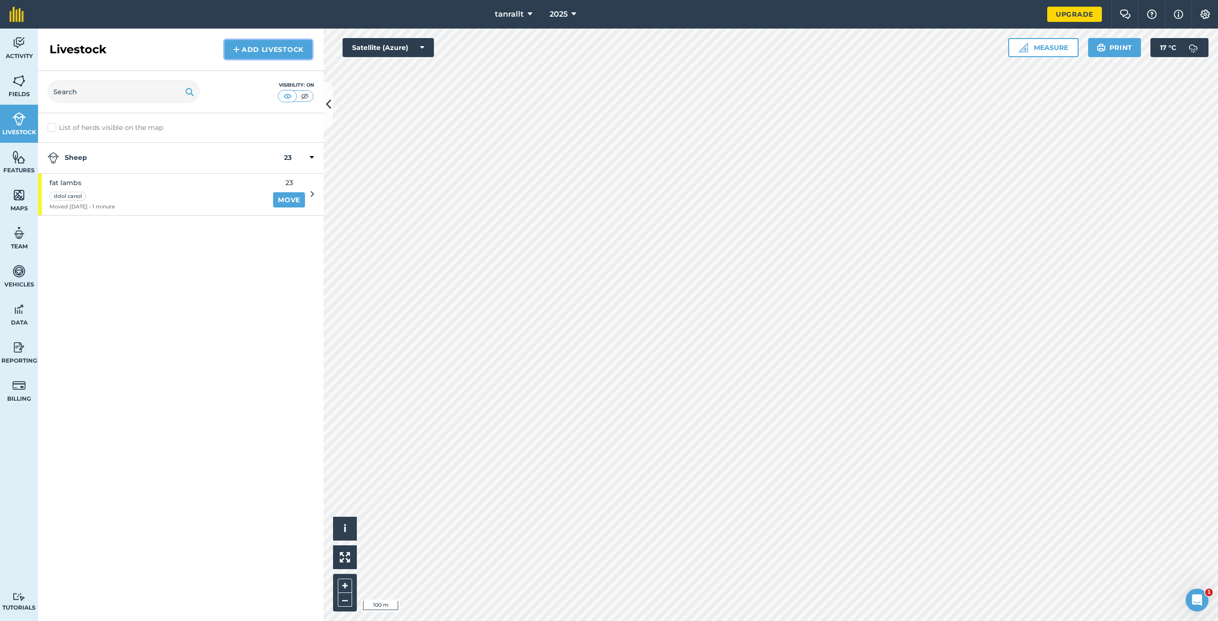
click at [251, 53] on link "Add Livestock" at bounding box center [269, 49] width 88 height 19
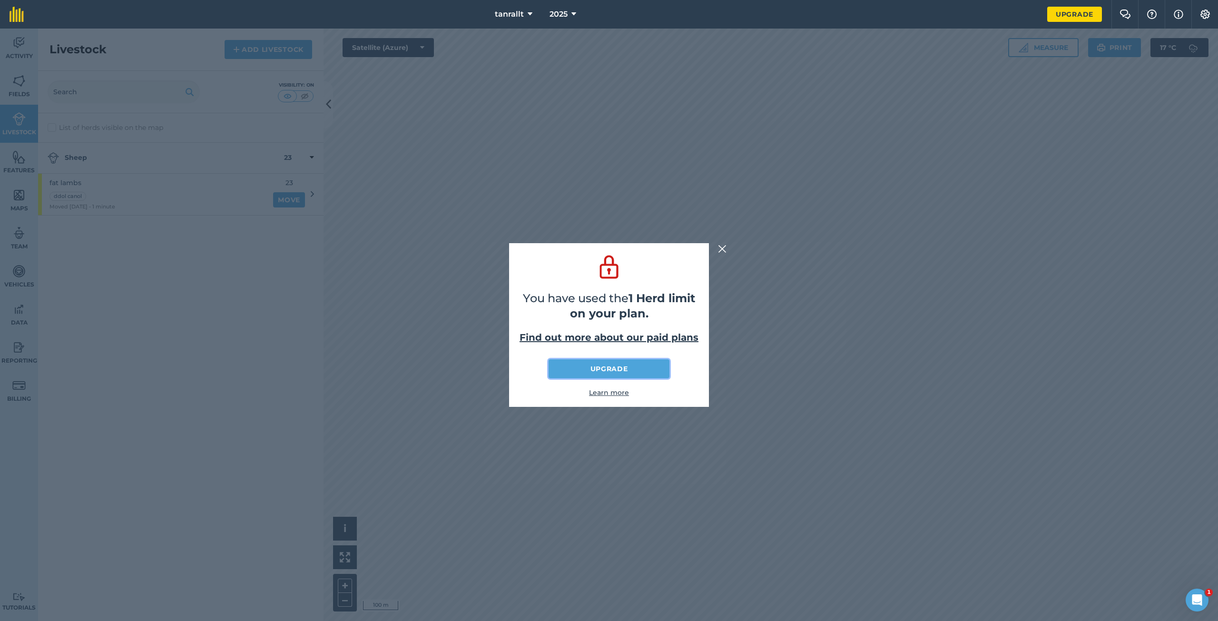
click at [628, 366] on link "Upgrade" at bounding box center [609, 368] width 120 height 19
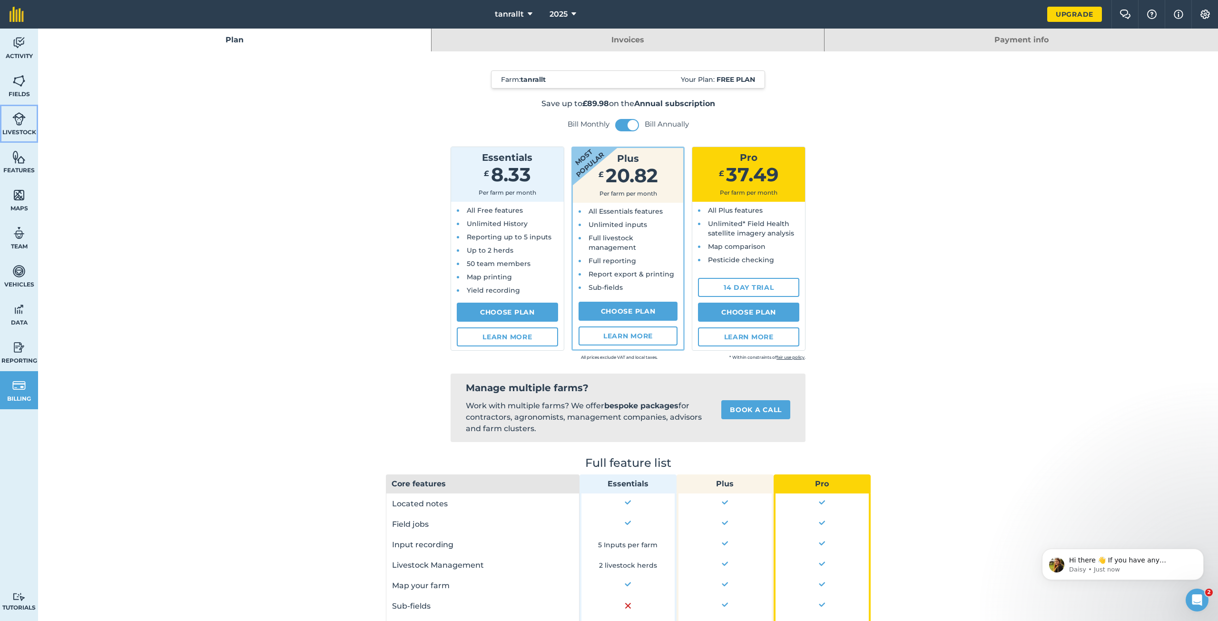
click at [5, 119] on link "Livestock" at bounding box center [19, 124] width 38 height 38
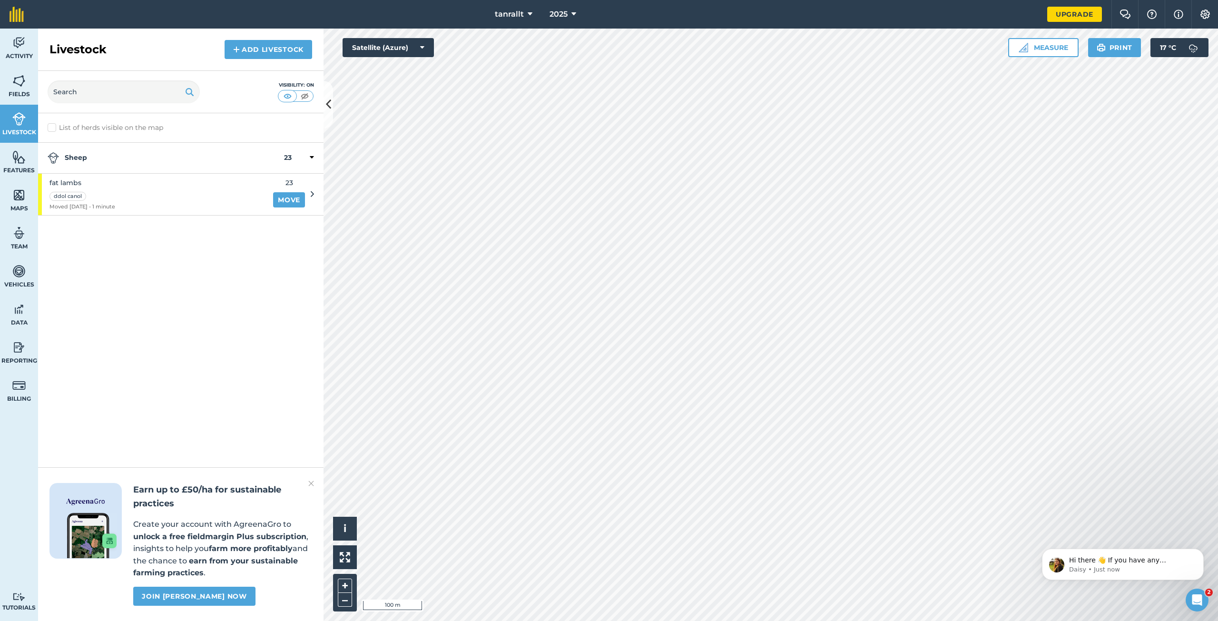
click at [312, 194] on icon at bounding box center [312, 194] width 3 height 9
click at [313, 195] on icon at bounding box center [312, 194] width 3 height 9
click at [242, 195] on div "fat lambs ddol canol Moved 17/09/25 - 1 minute" at bounding box center [152, 194] width 229 height 41
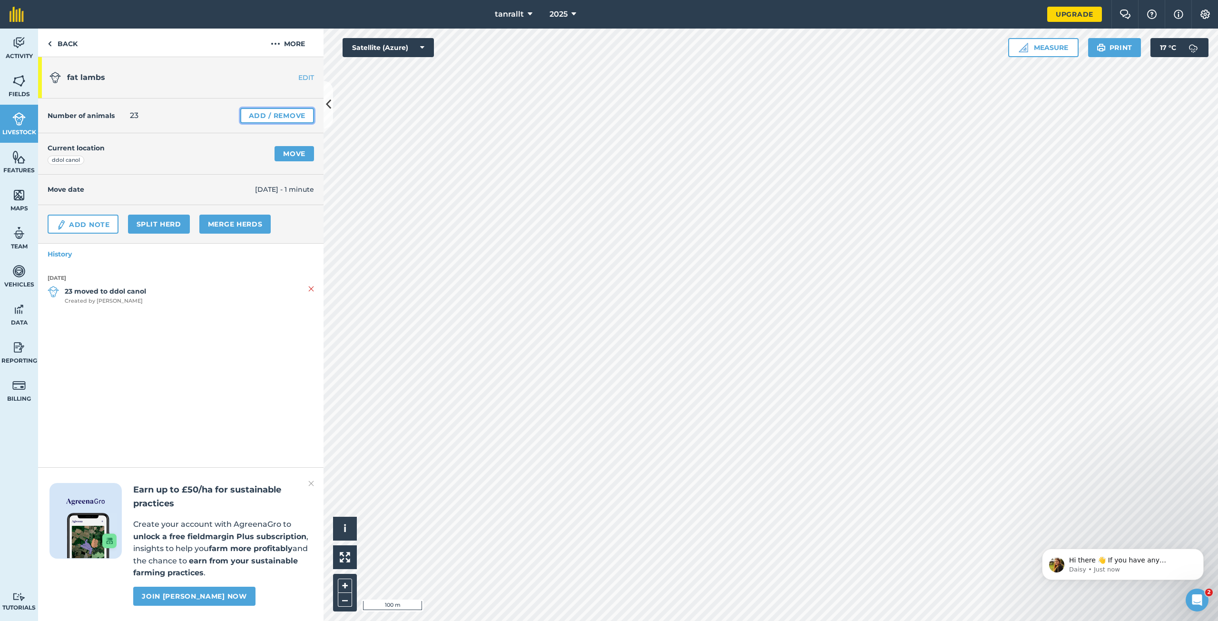
click at [290, 119] on link "Add / Remove" at bounding box center [277, 115] width 74 height 15
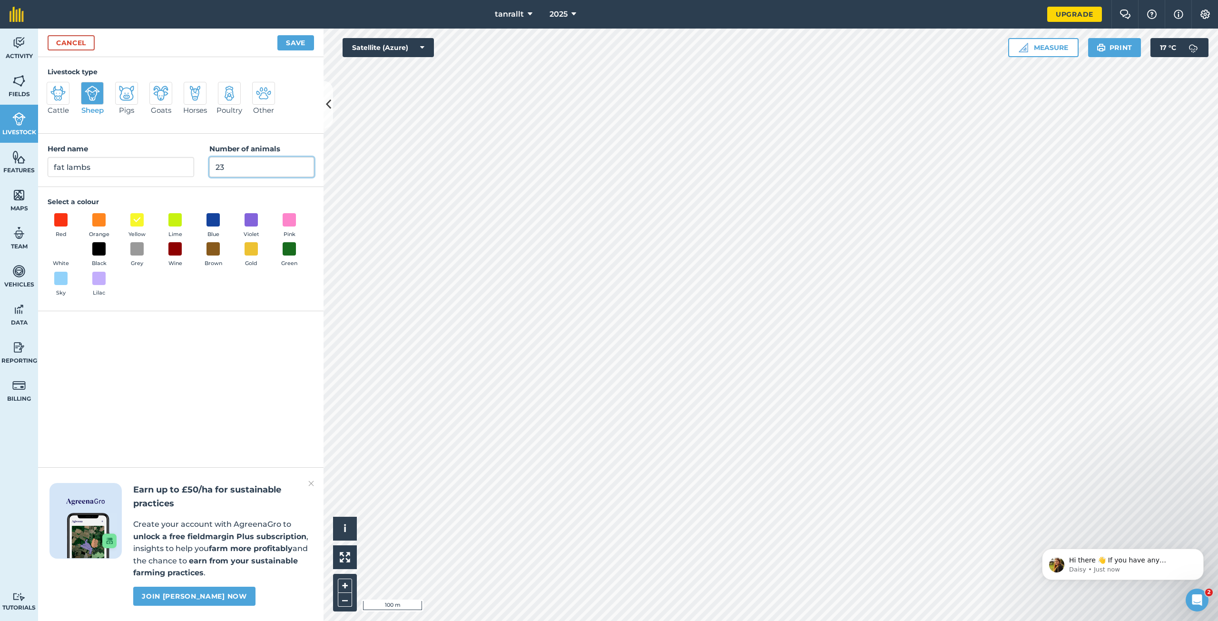
drag, startPoint x: 257, startPoint y: 170, endPoint x: 180, endPoint y: 168, distance: 77.1
click at [180, 168] on div "Herd name fat lambs Number of animals 23" at bounding box center [181, 160] width 286 height 53
type input "0"
click at [306, 50] on div "Cancel Save" at bounding box center [181, 43] width 286 height 29
click at [307, 44] on button "Save" at bounding box center [295, 42] width 37 height 15
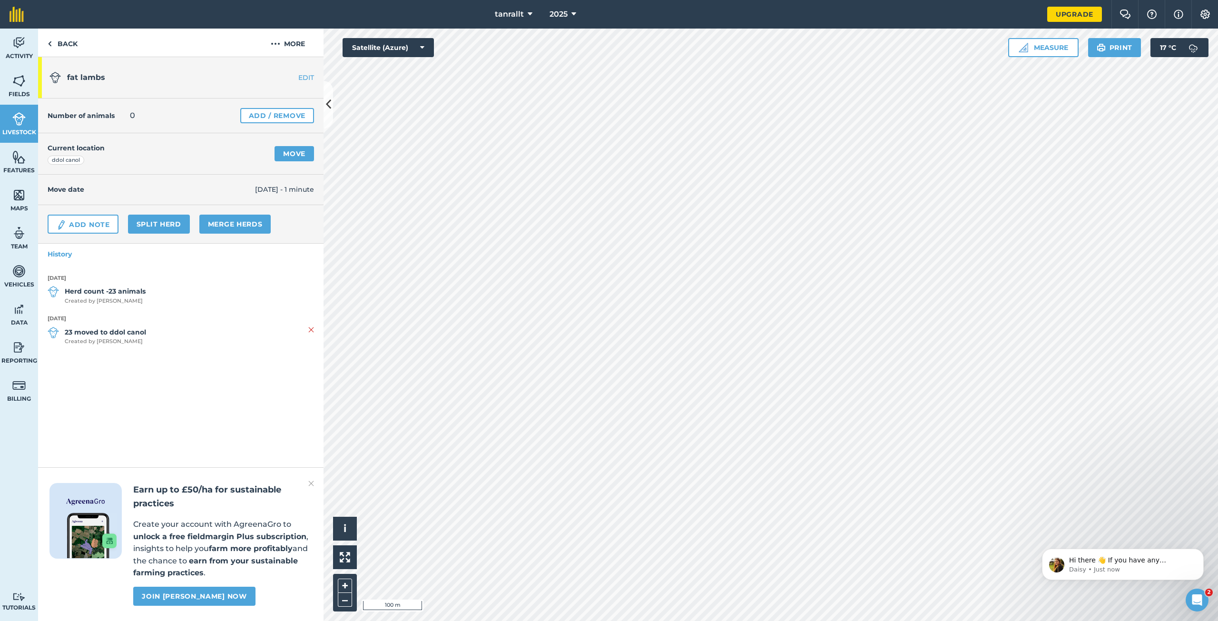
click at [151, 147] on div "Current location ddol canol Move" at bounding box center [181, 153] width 286 height 41
click at [305, 78] on link "EDIT" at bounding box center [294, 78] width 60 height 10
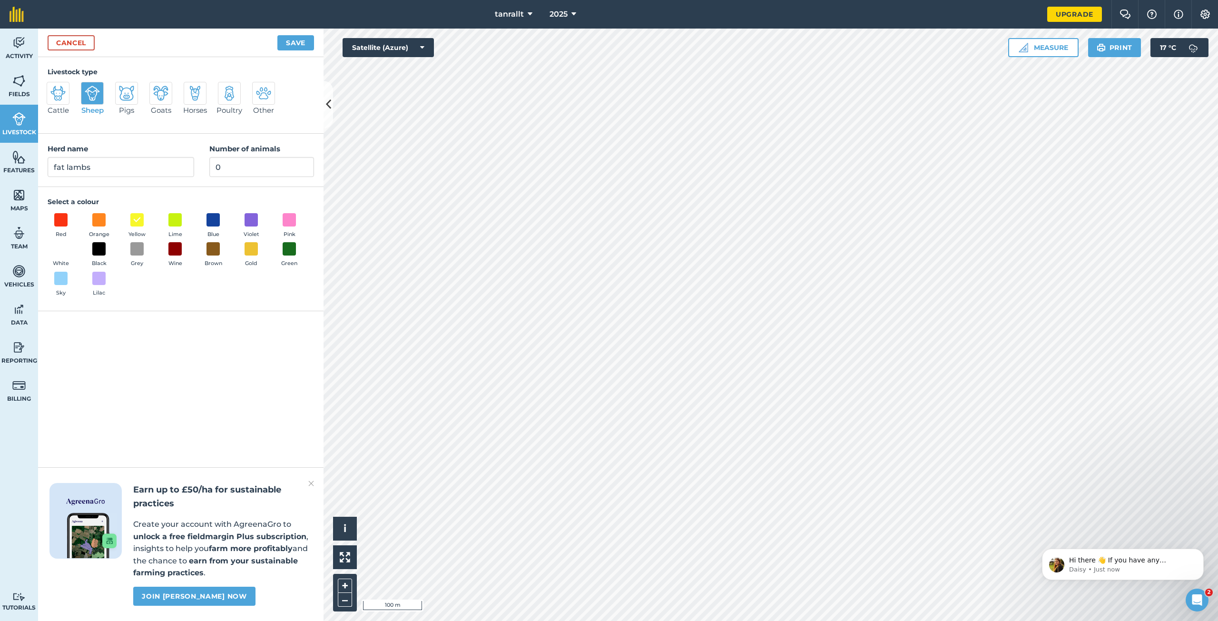
click at [313, 487] on img at bounding box center [311, 483] width 6 height 11
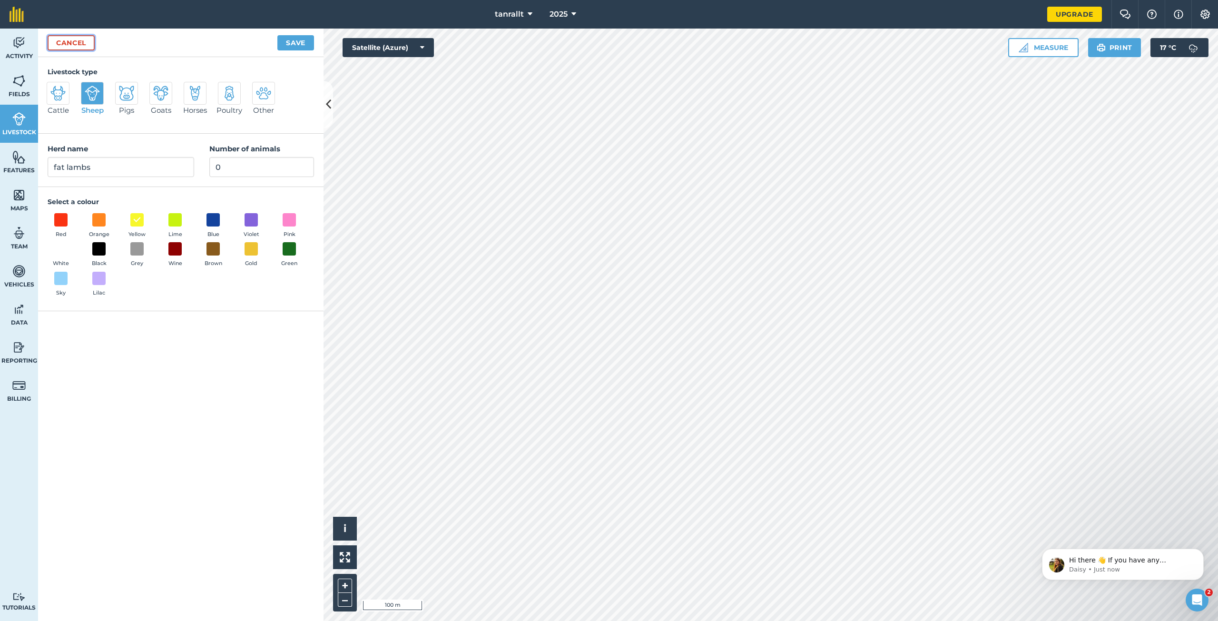
click at [78, 37] on link "Cancel" at bounding box center [71, 42] width 47 height 15
